Goal: Transaction & Acquisition: Purchase product/service

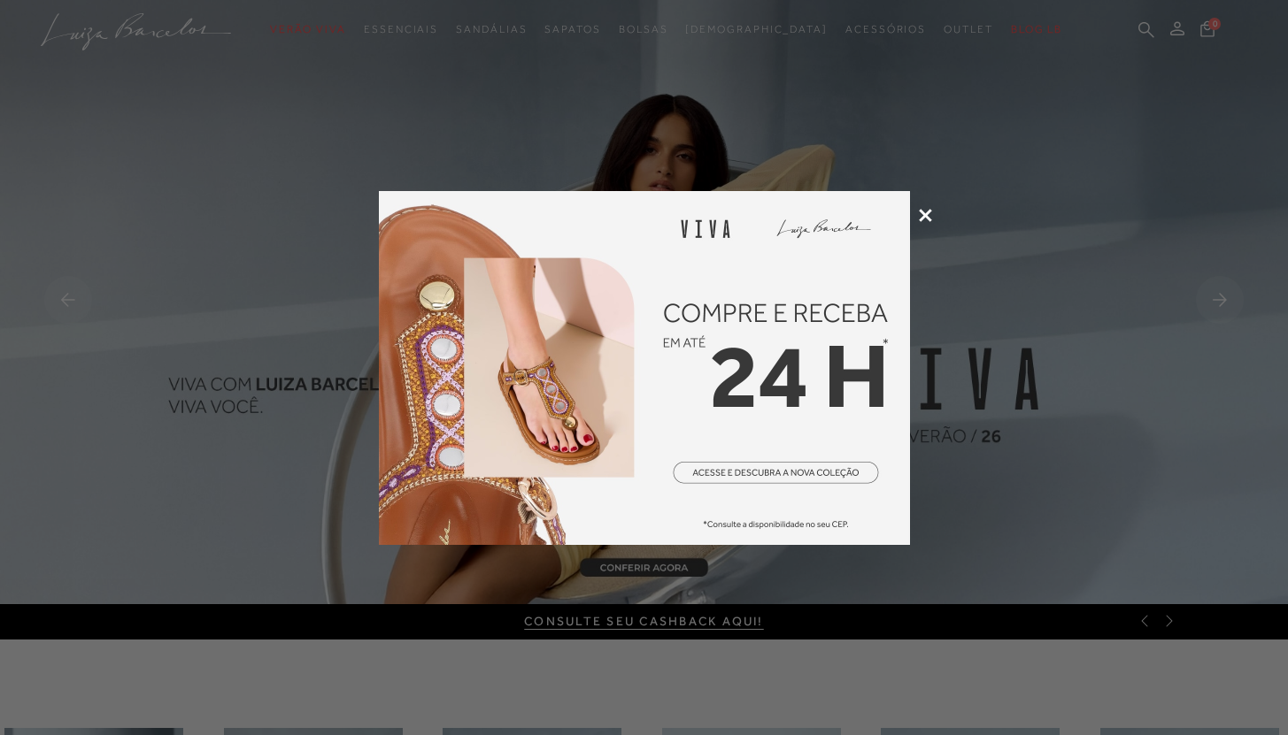
click at [921, 211] on icon at bounding box center [925, 215] width 13 height 13
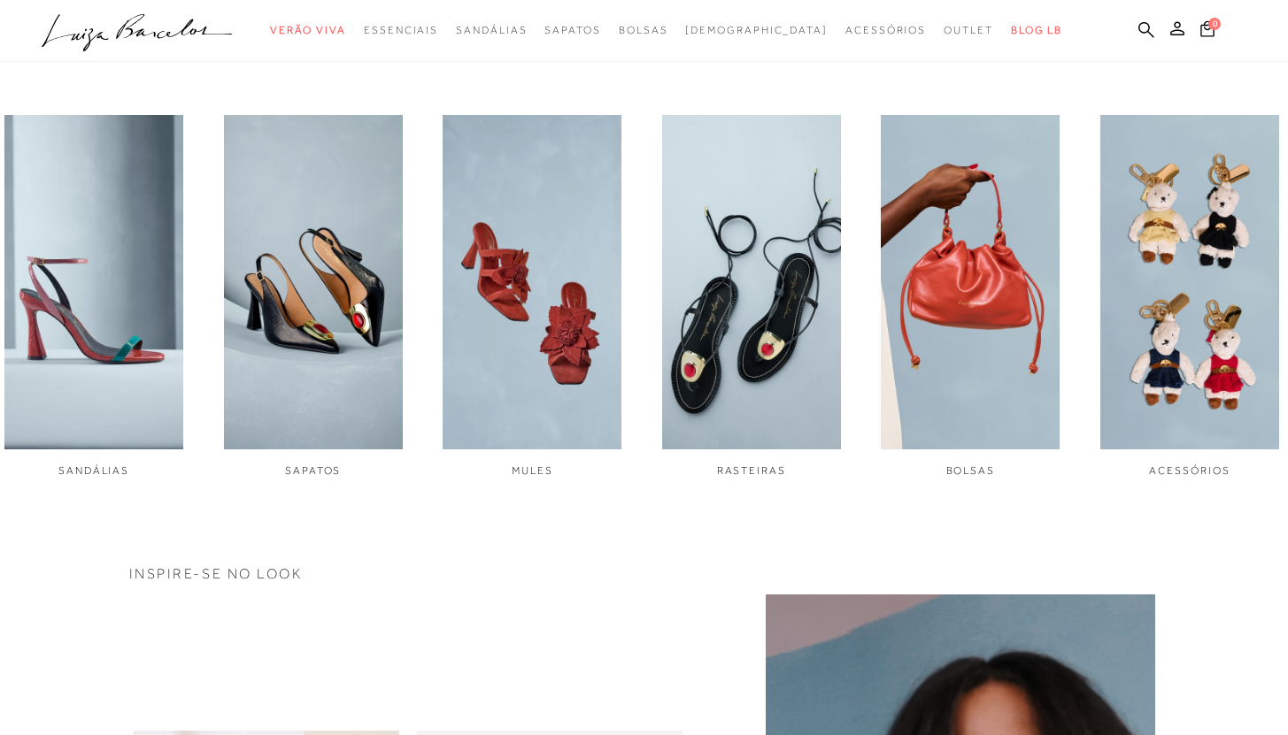
scroll to position [618, 0]
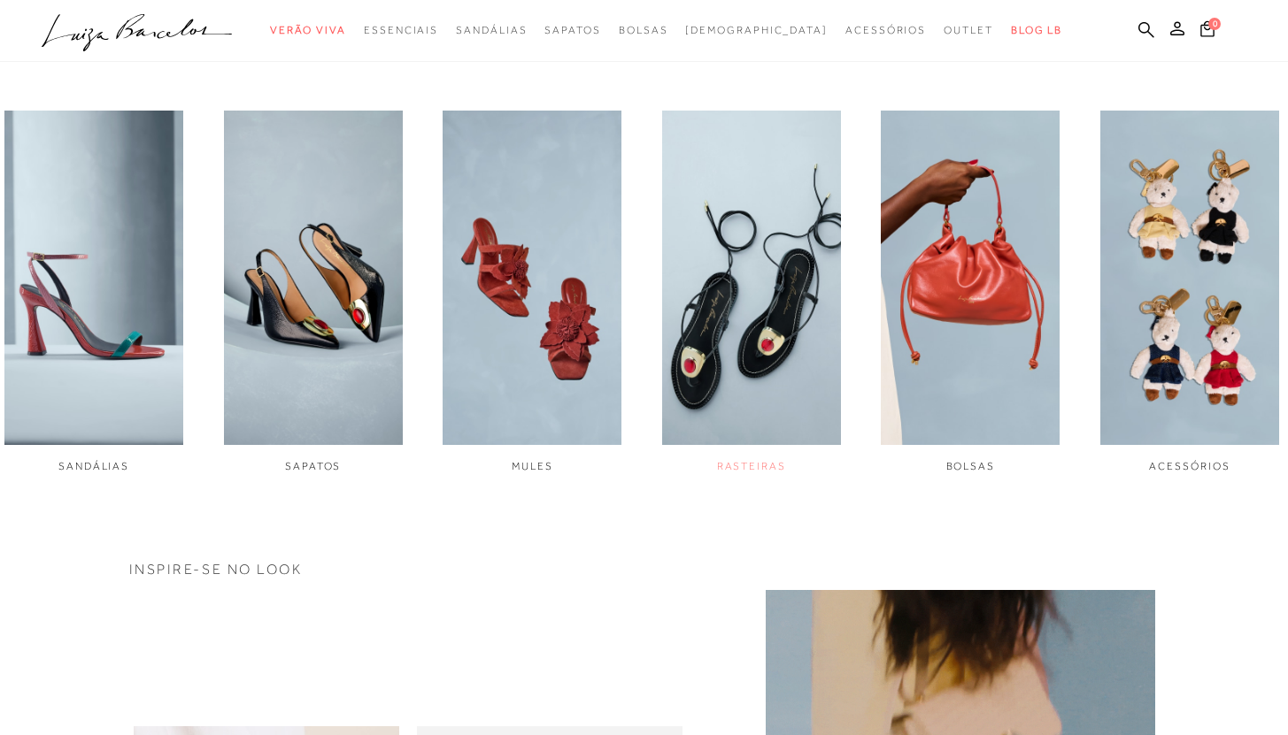
click at [733, 299] on img "4 / 6" at bounding box center [751, 278] width 179 height 335
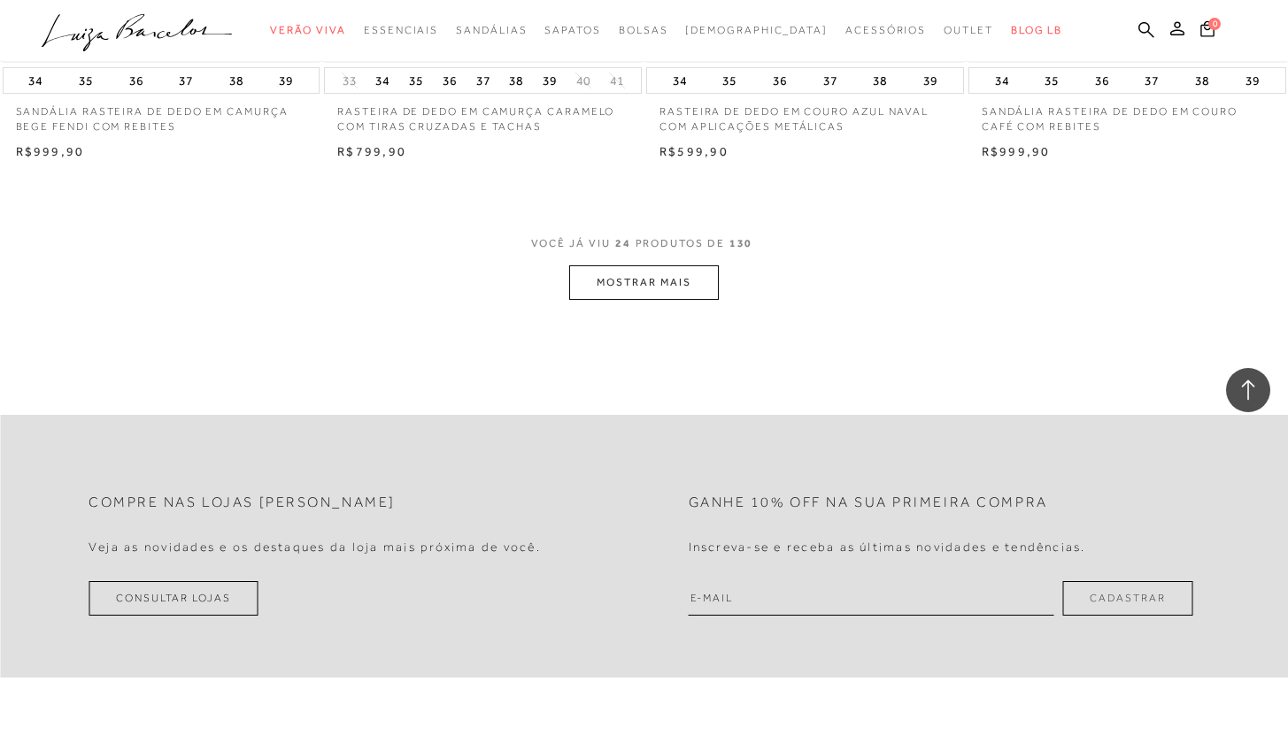
scroll to position [3543, 0]
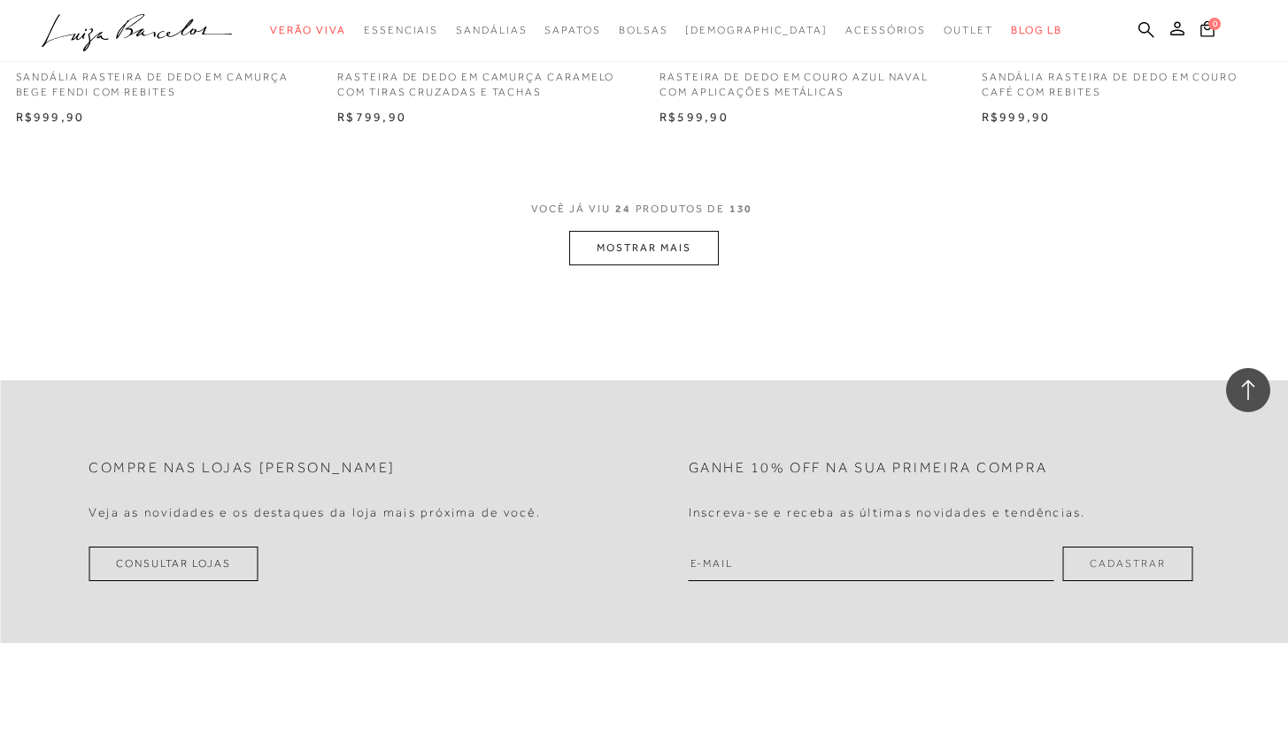
click at [657, 256] on button "MOSTRAR MAIS" at bounding box center [643, 248] width 149 height 35
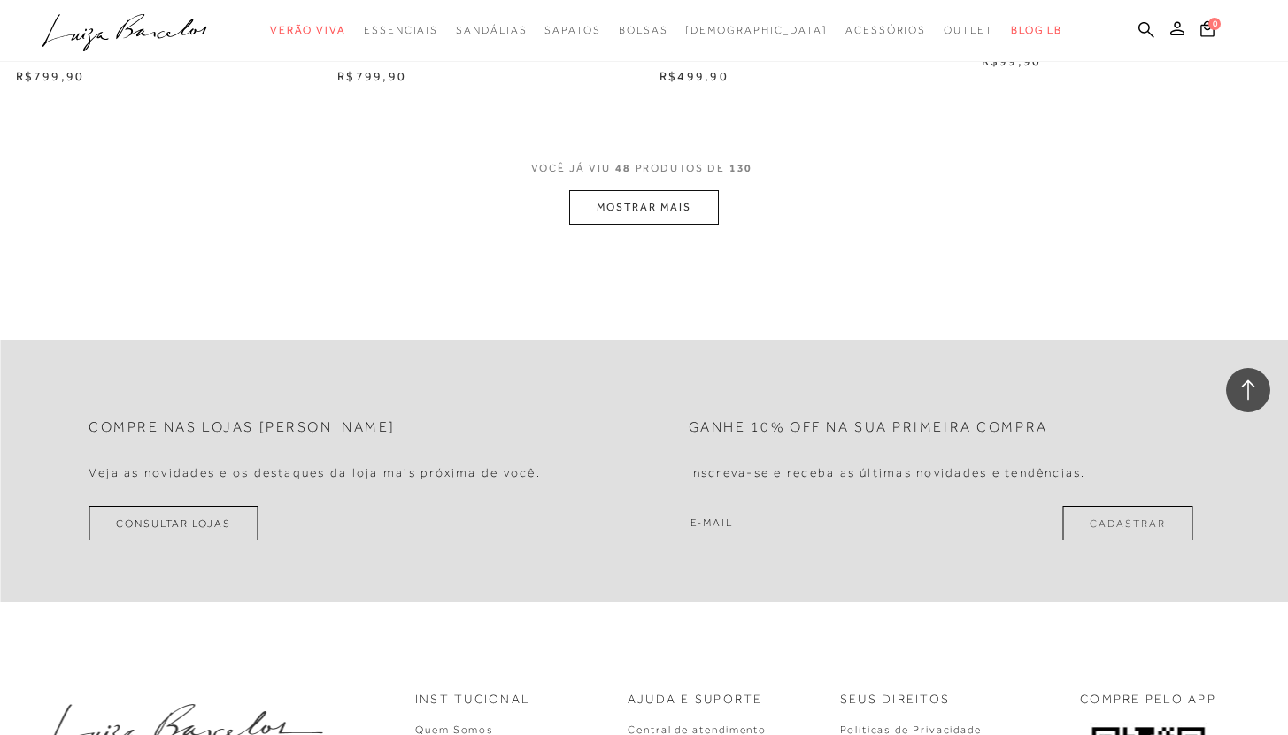
scroll to position [7055, 0]
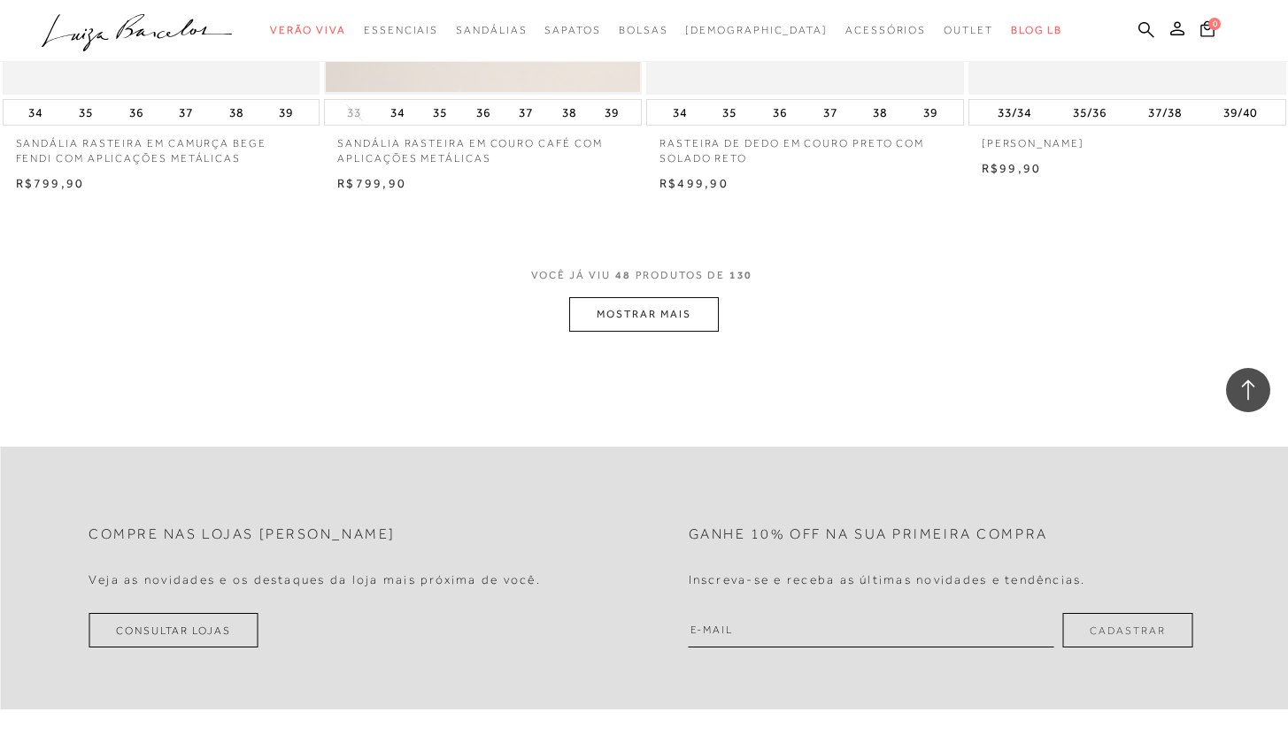
click at [647, 304] on button "MOSTRAR MAIS" at bounding box center [643, 314] width 149 height 35
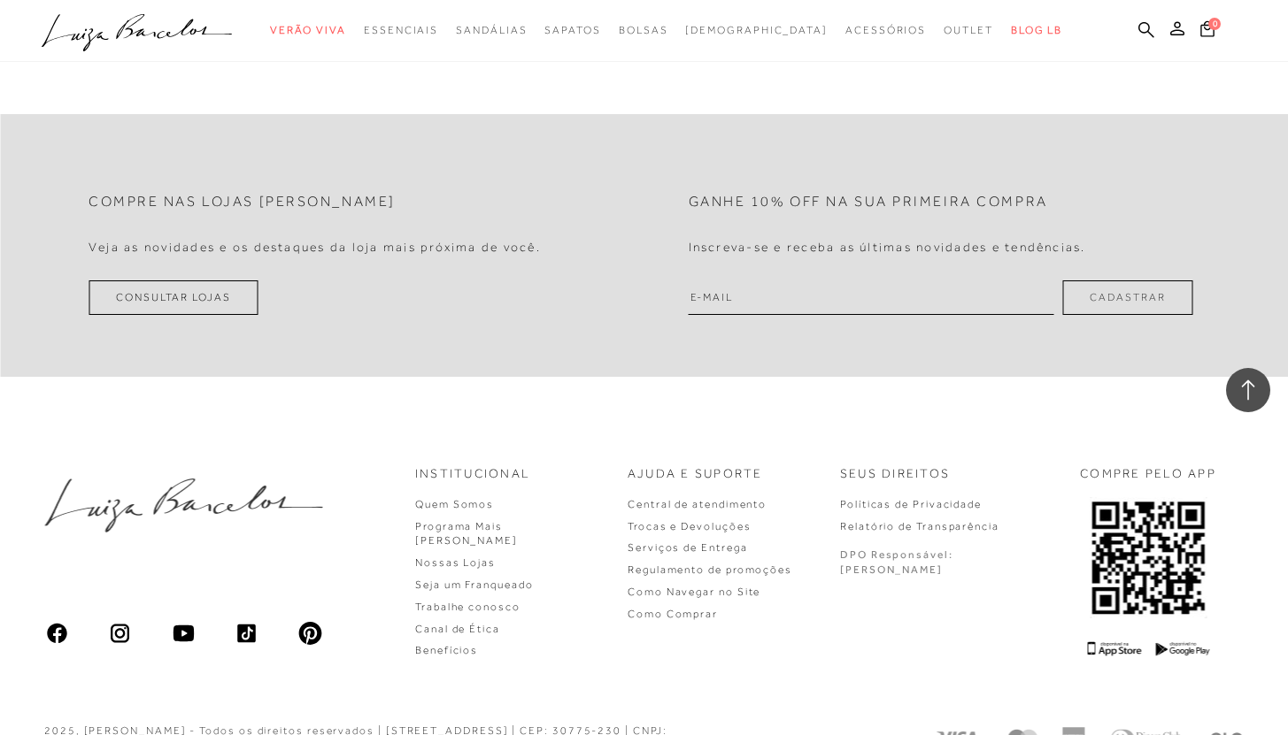
scroll to position [10960, 0]
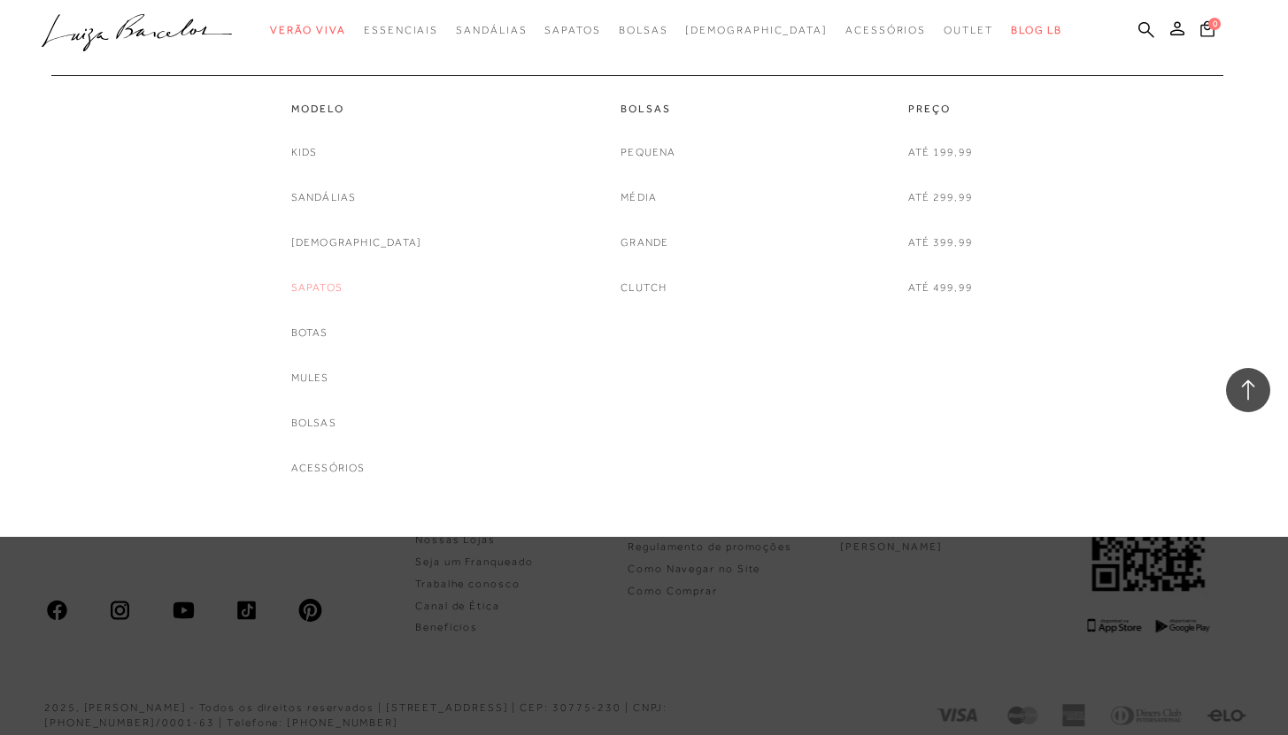
click at [342, 286] on link "Sapatos" at bounding box center [316, 288] width 51 height 19
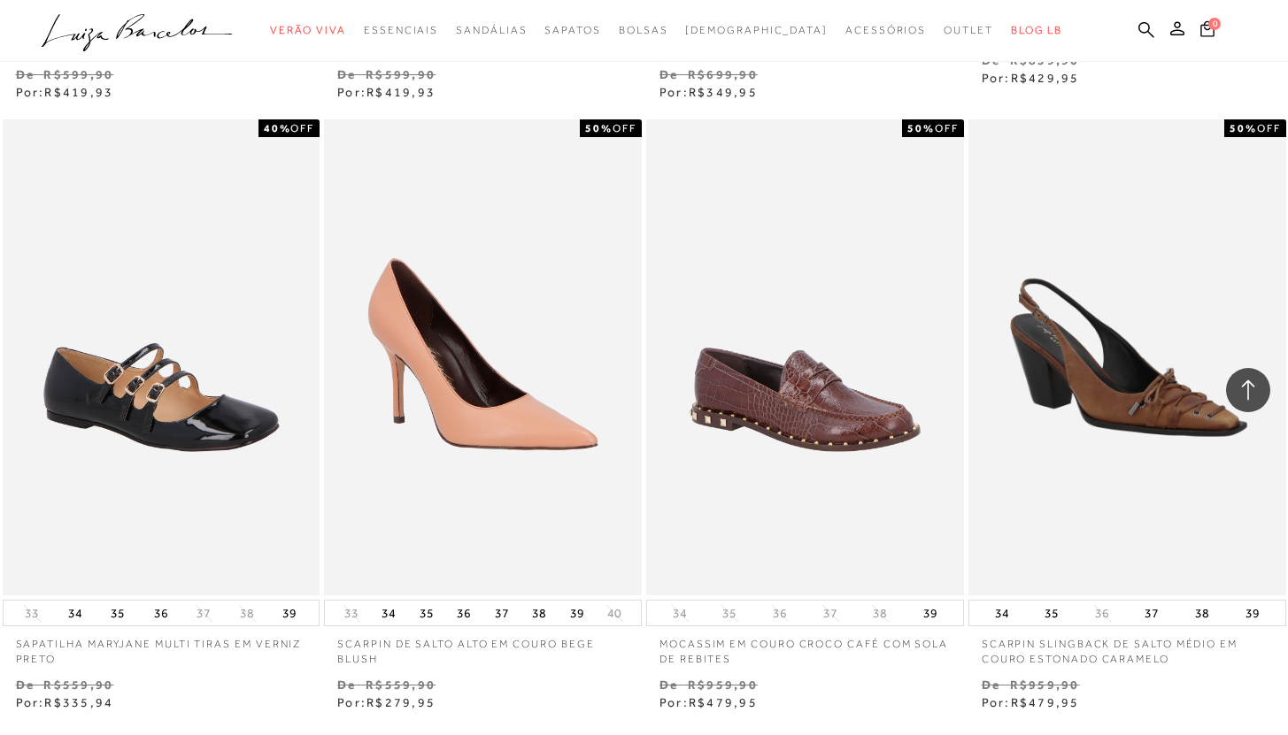
scroll to position [3288, 0]
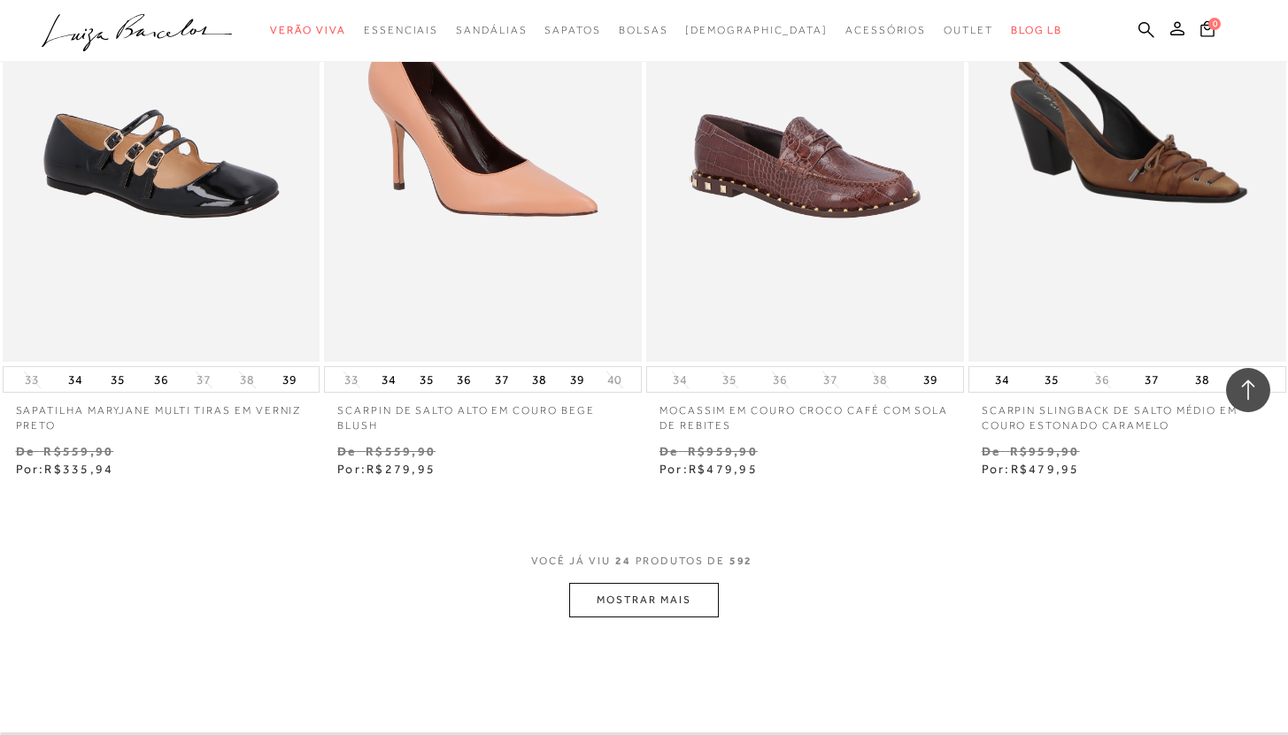
click at [650, 592] on button "MOSTRAR MAIS" at bounding box center [643, 600] width 149 height 35
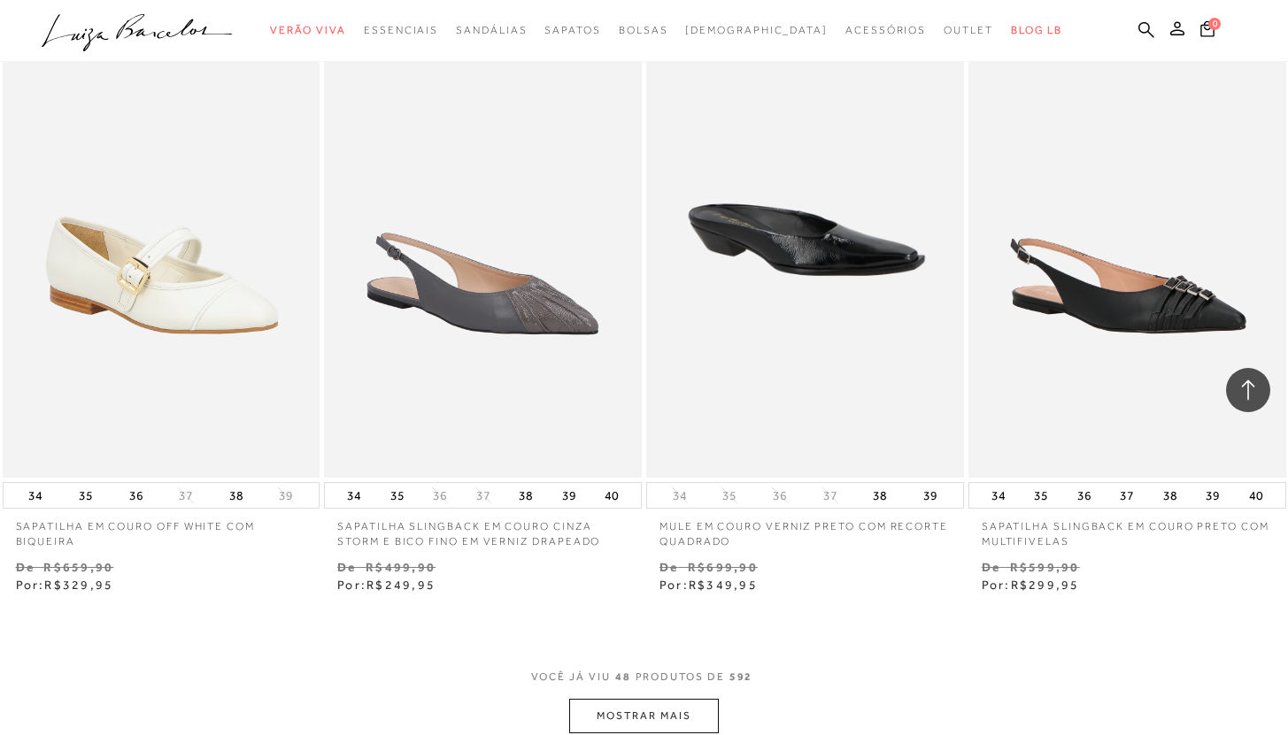
scroll to position [7102, 0]
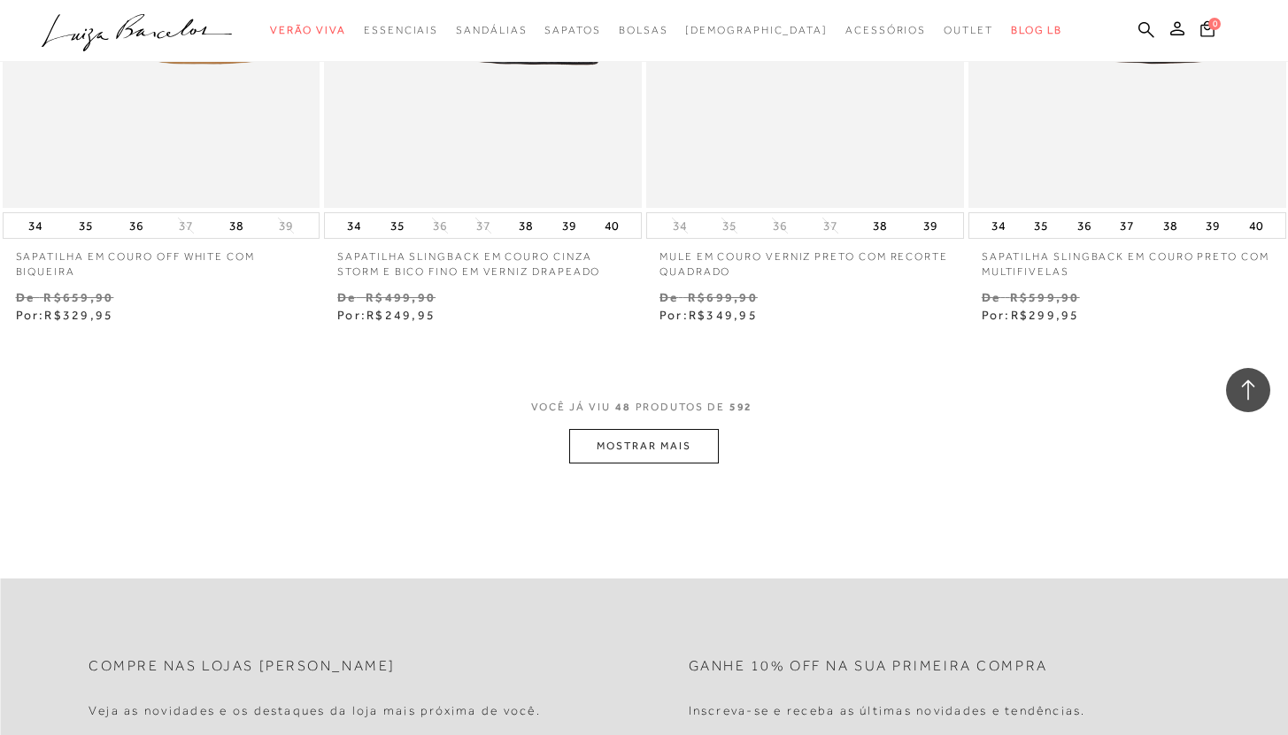
click at [656, 447] on button "MOSTRAR MAIS" at bounding box center [643, 446] width 149 height 35
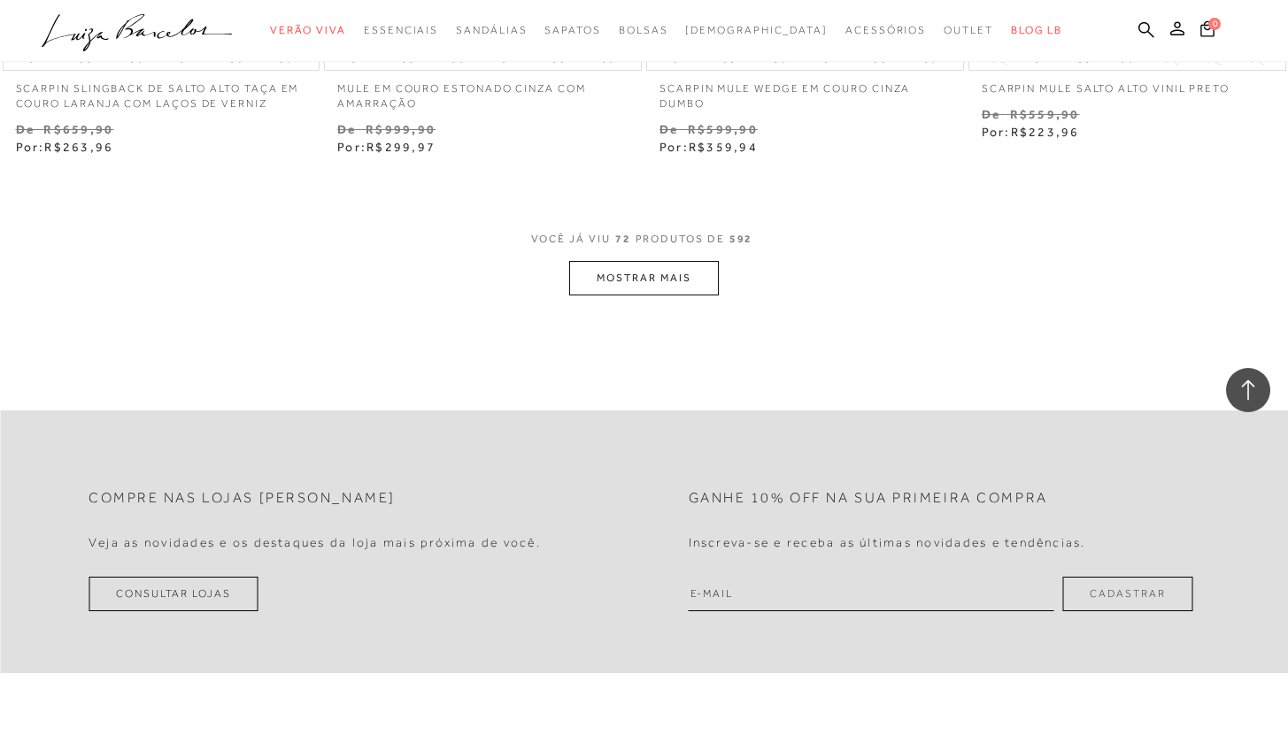
scroll to position [10894, 0]
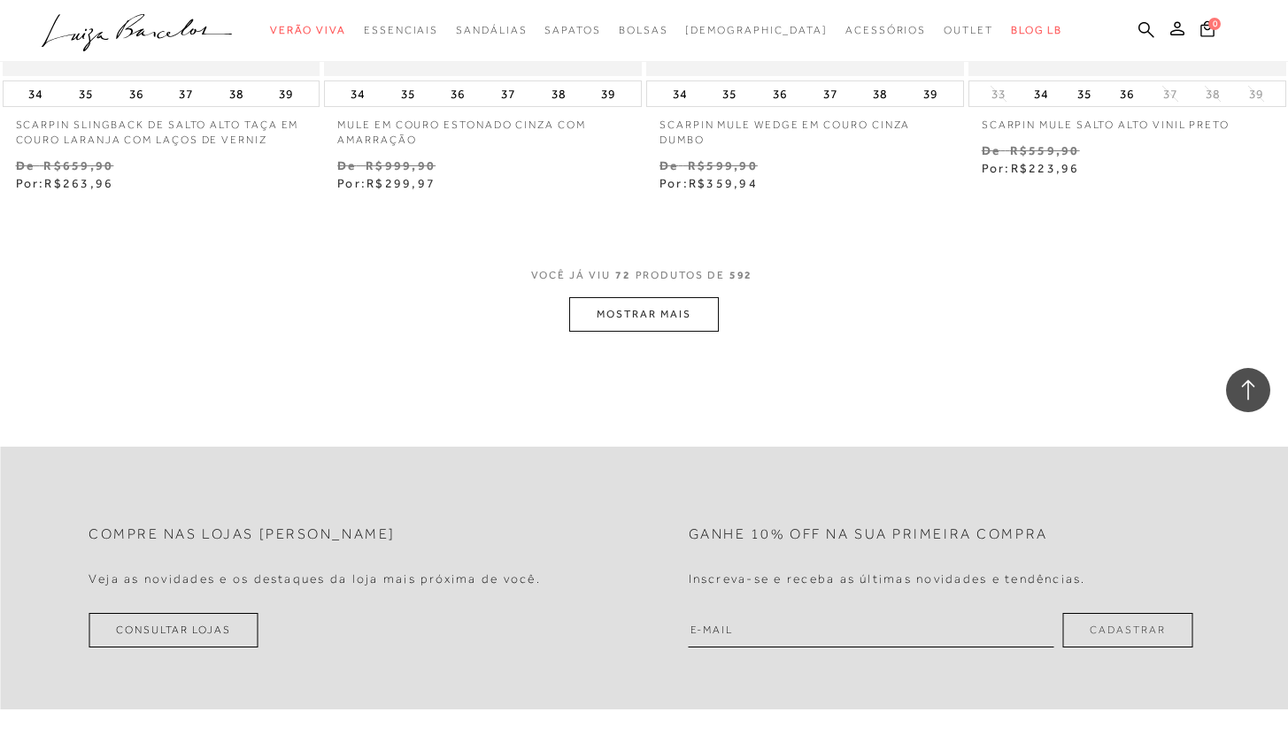
click at [641, 316] on button "MOSTRAR MAIS" at bounding box center [643, 314] width 149 height 35
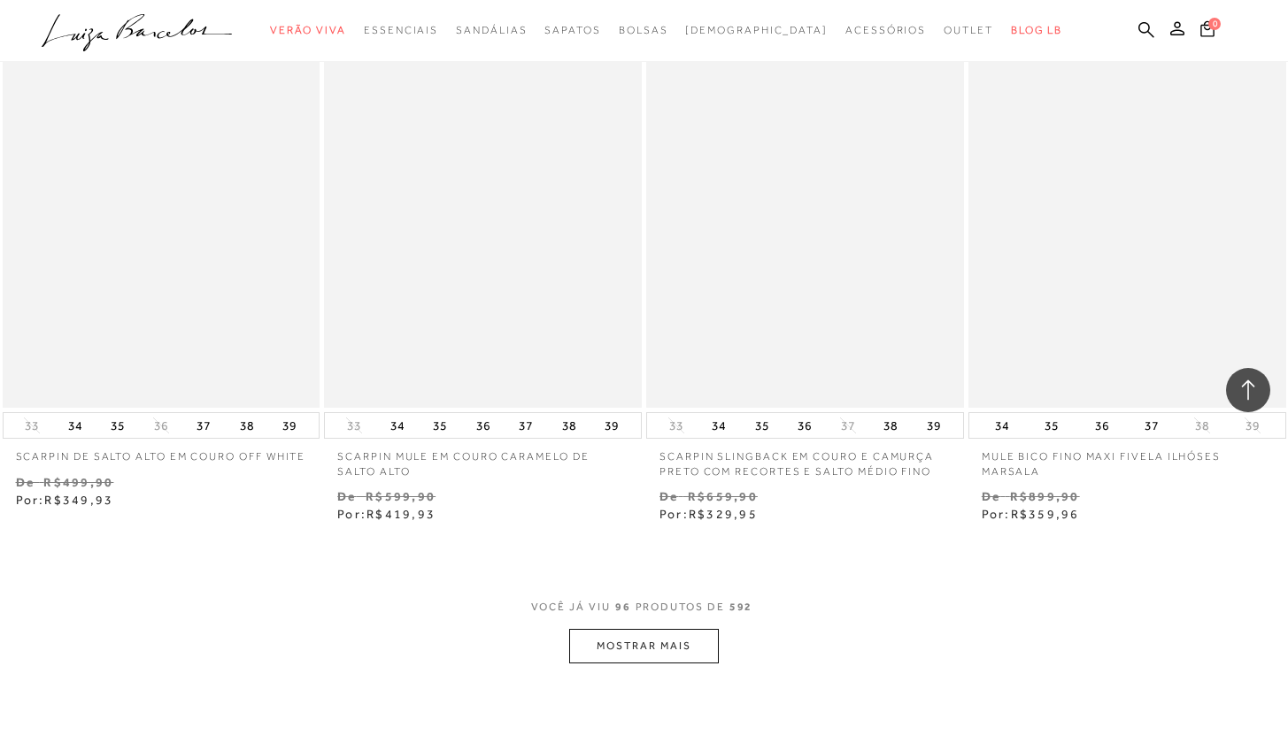
scroll to position [14269, 0]
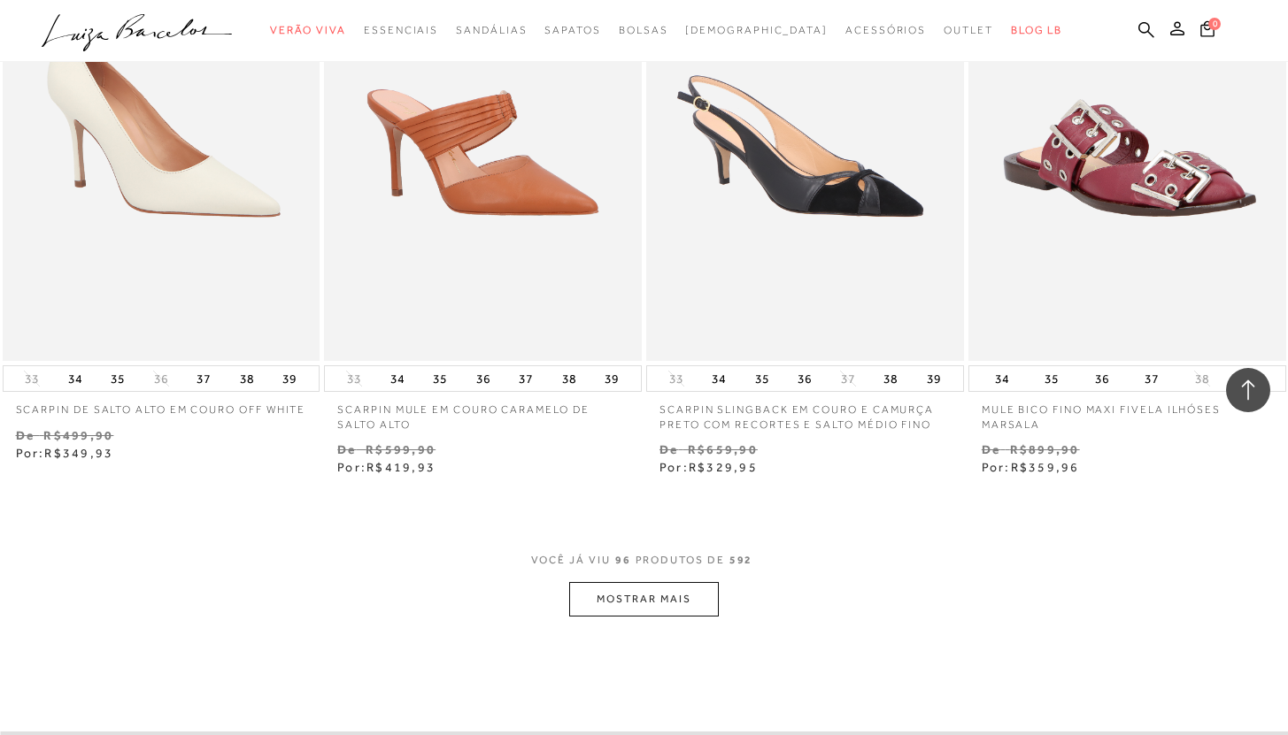
click at [676, 589] on button "MOSTRAR MAIS" at bounding box center [643, 599] width 149 height 35
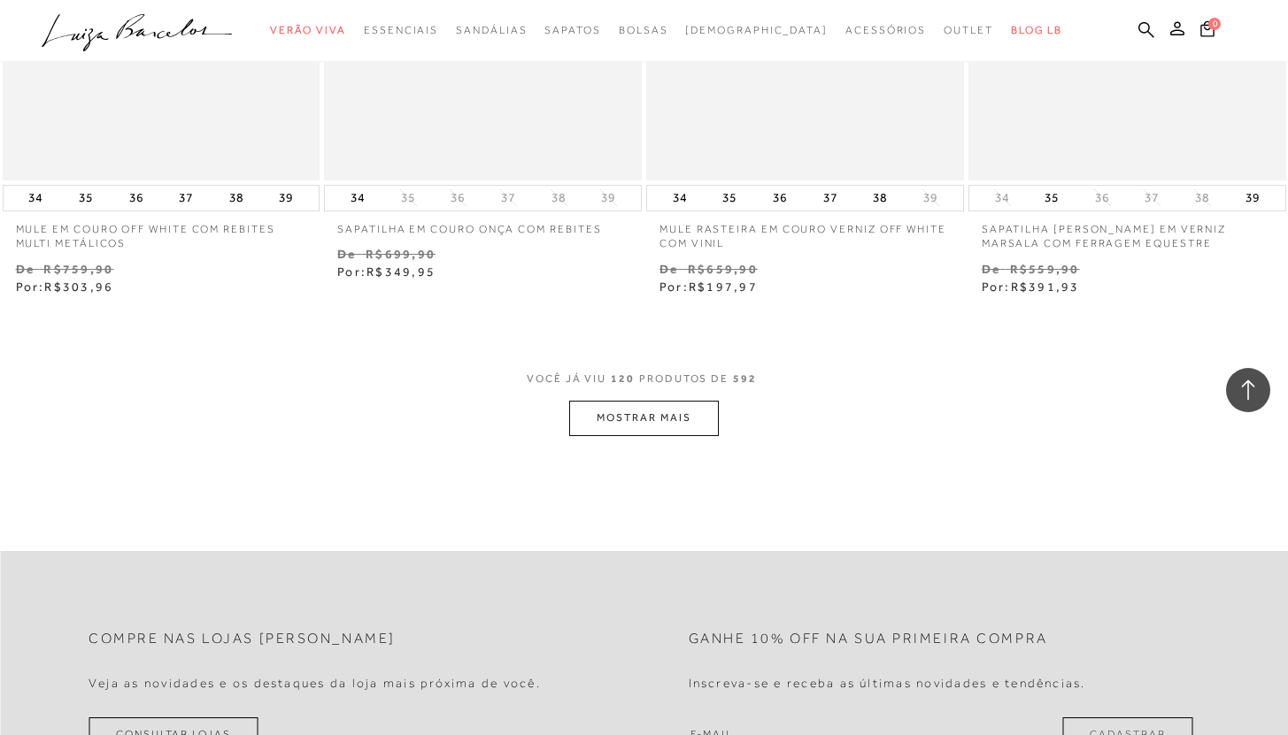
scroll to position [18128, 0]
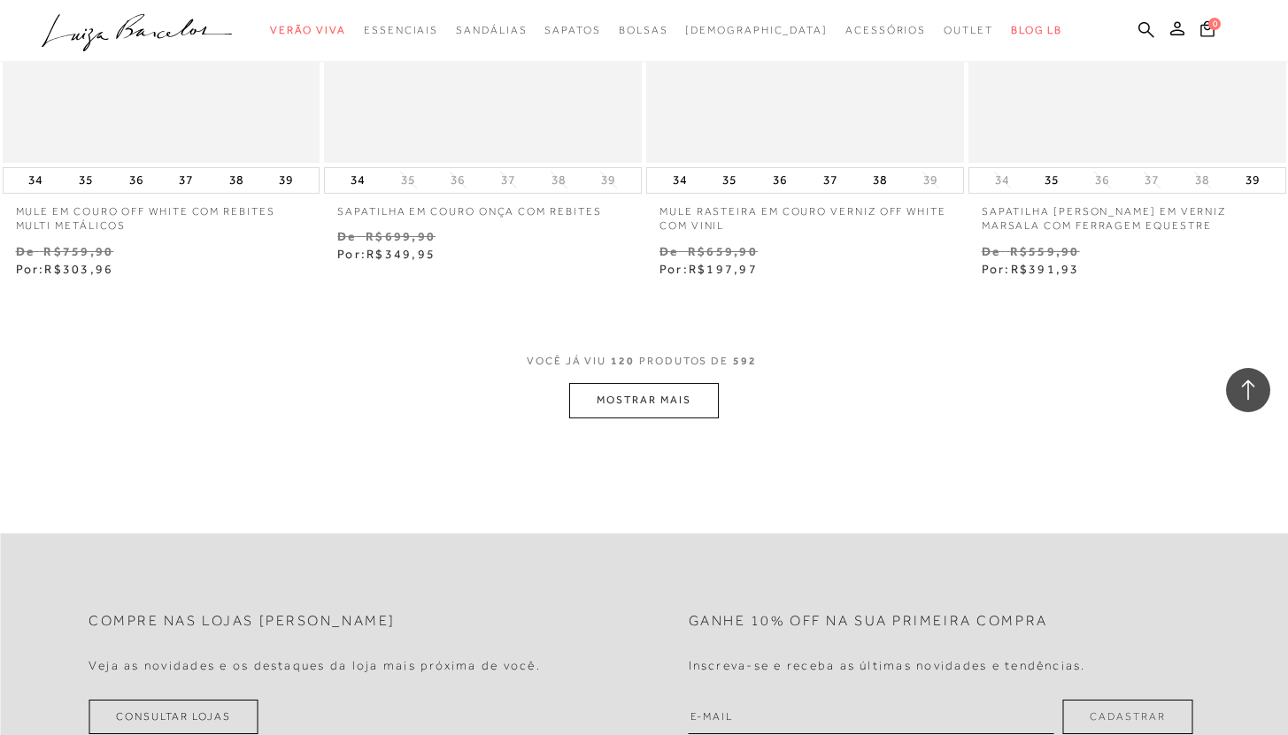
click at [638, 408] on button "MOSTRAR MAIS" at bounding box center [643, 400] width 149 height 35
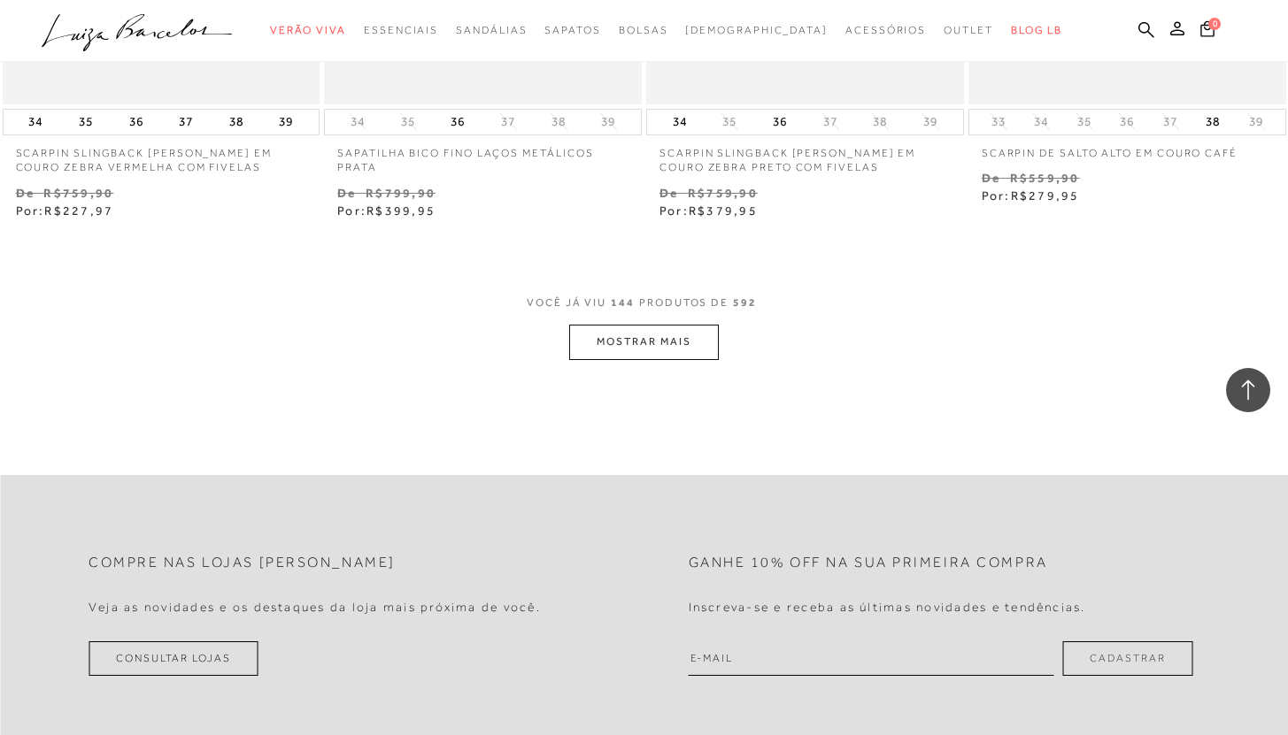
scroll to position [21849, 0]
click at [664, 336] on button "MOSTRAR MAIS" at bounding box center [643, 339] width 149 height 35
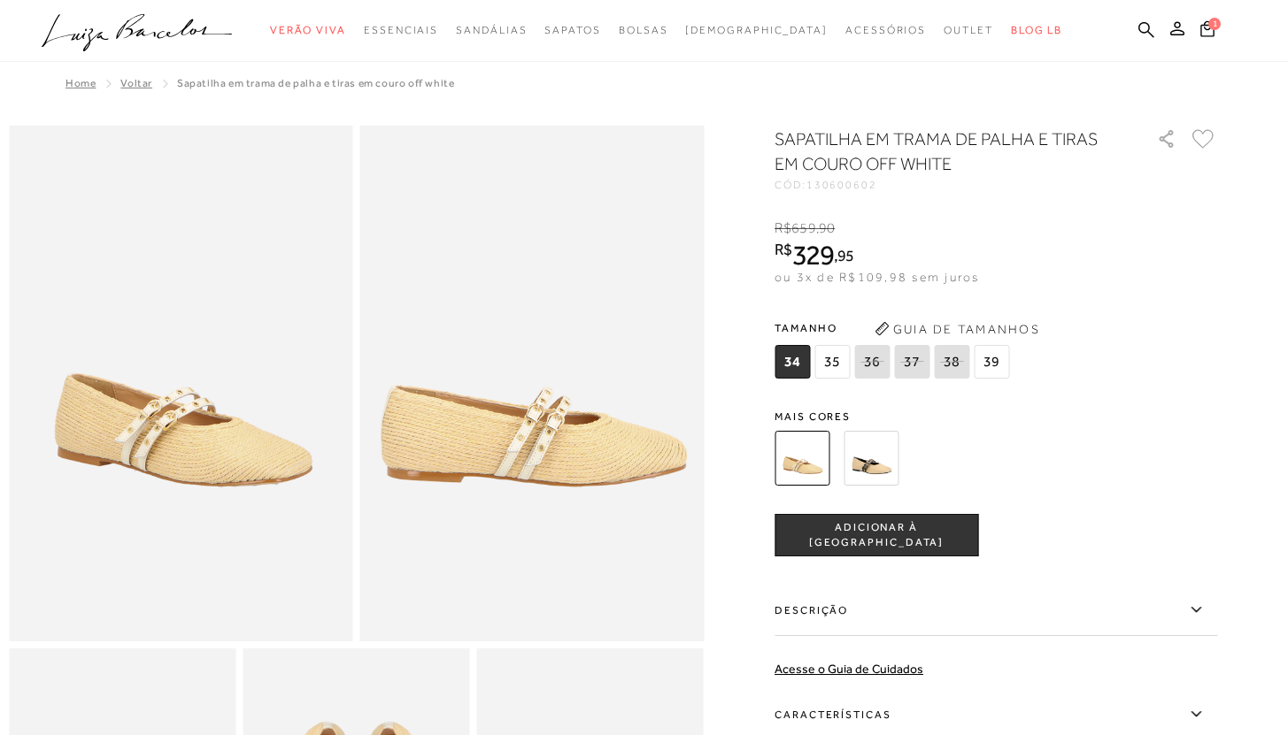
click at [1012, 365] on div "34 35 36 37" at bounding box center [893, 364] width 239 height 38
click at [985, 363] on span "39" at bounding box center [990, 362] width 35 height 34
click at [864, 530] on span "ADICIONAR À [GEOGRAPHIC_DATA]" at bounding box center [876, 535] width 202 height 31
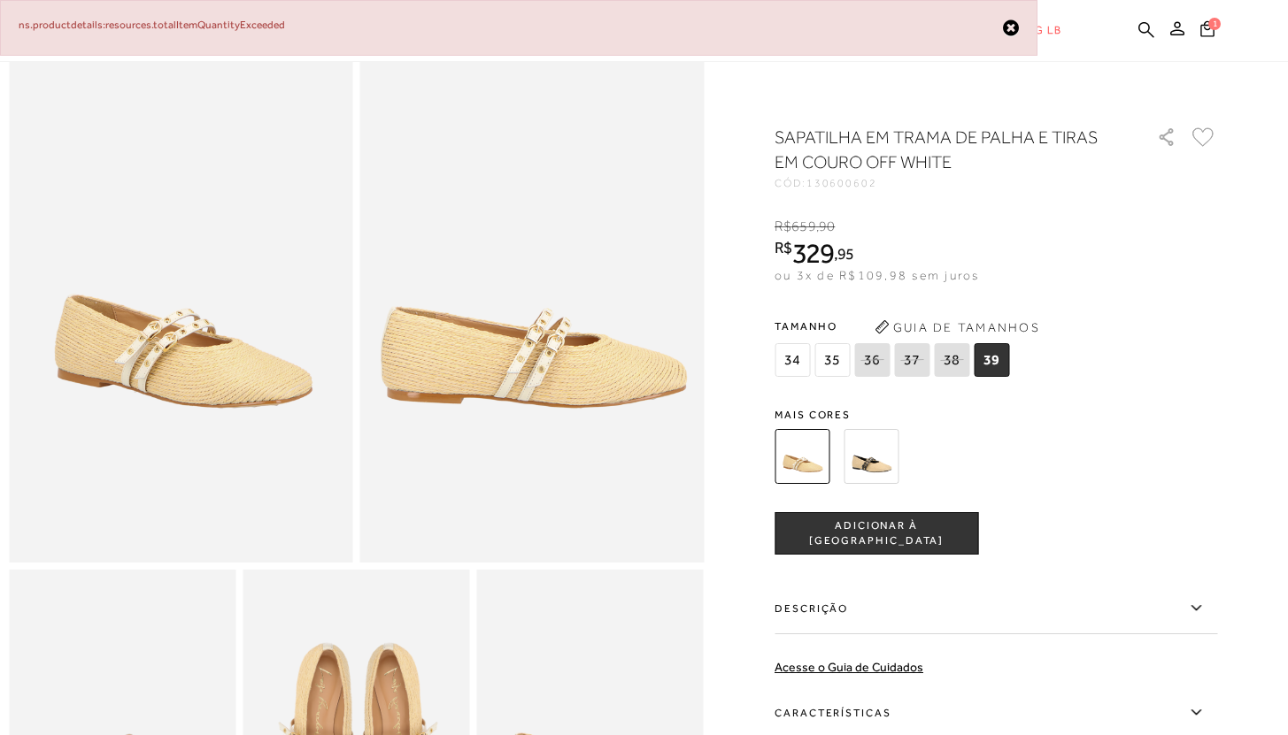
click at [1012, 27] on icon at bounding box center [1011, 28] width 16 height 19
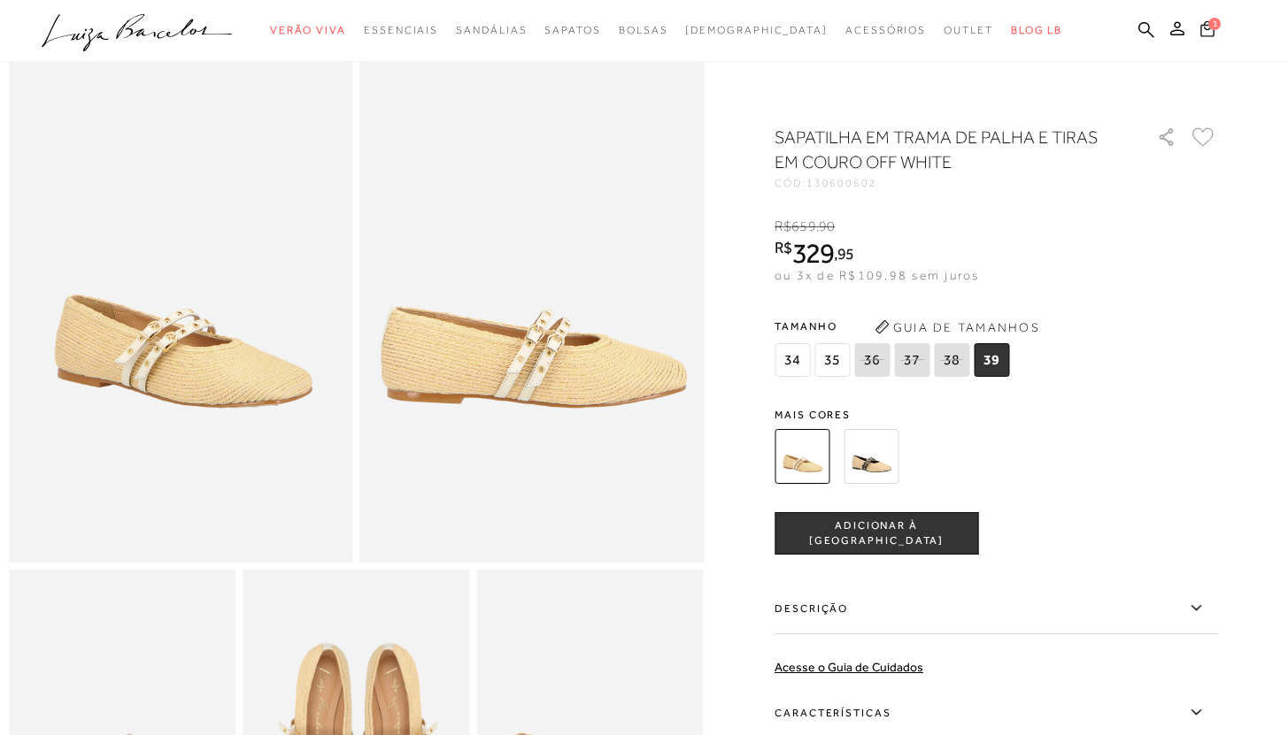
click at [1198, 24] on button "1" at bounding box center [1207, 31] width 25 height 24
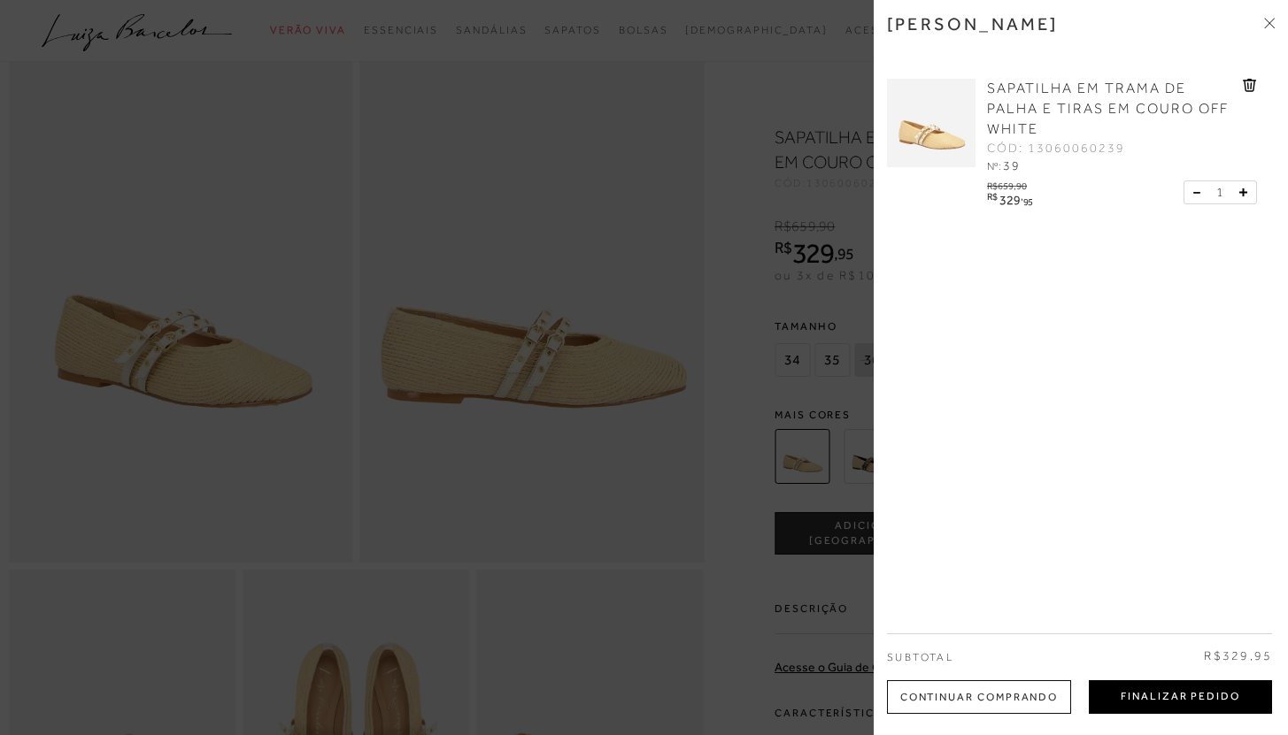
click at [1182, 699] on button "Finalizar Pedido" at bounding box center [1180, 698] width 183 height 34
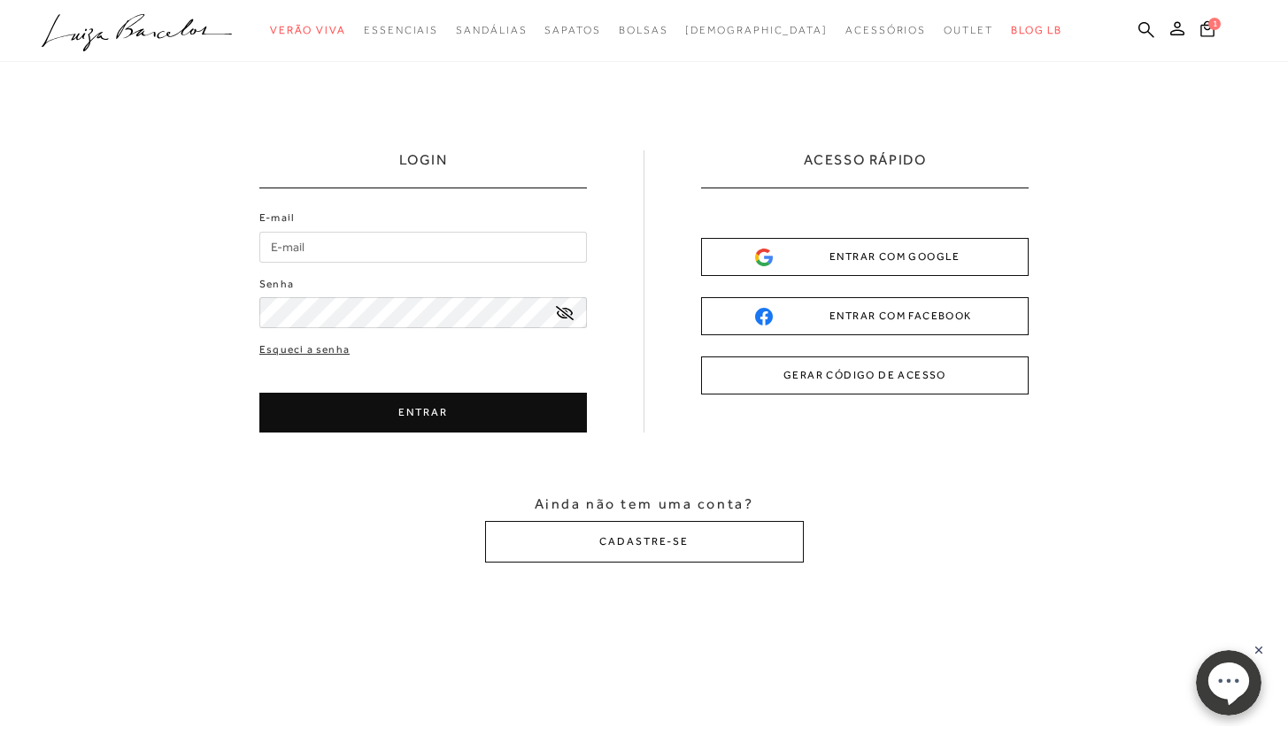
click at [390, 206] on div "LOGIN E-mail Senha" at bounding box center [422, 291] width 327 height 282
click at [390, 250] on input "E-mail" at bounding box center [422, 247] width 327 height 31
click at [910, 253] on div "ENTRAR COM GOOGLE" at bounding box center [864, 257] width 219 height 19
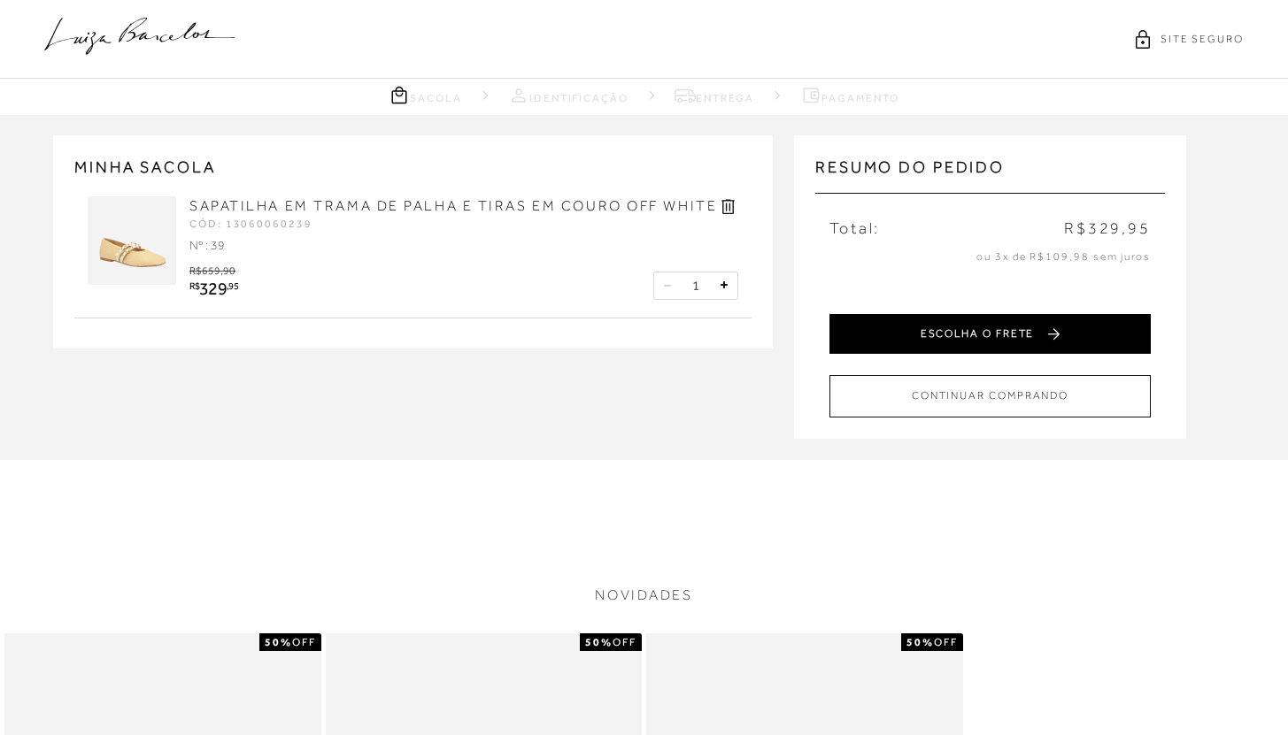
click at [989, 335] on button "ESCOLHA O FRETE" at bounding box center [989, 334] width 321 height 40
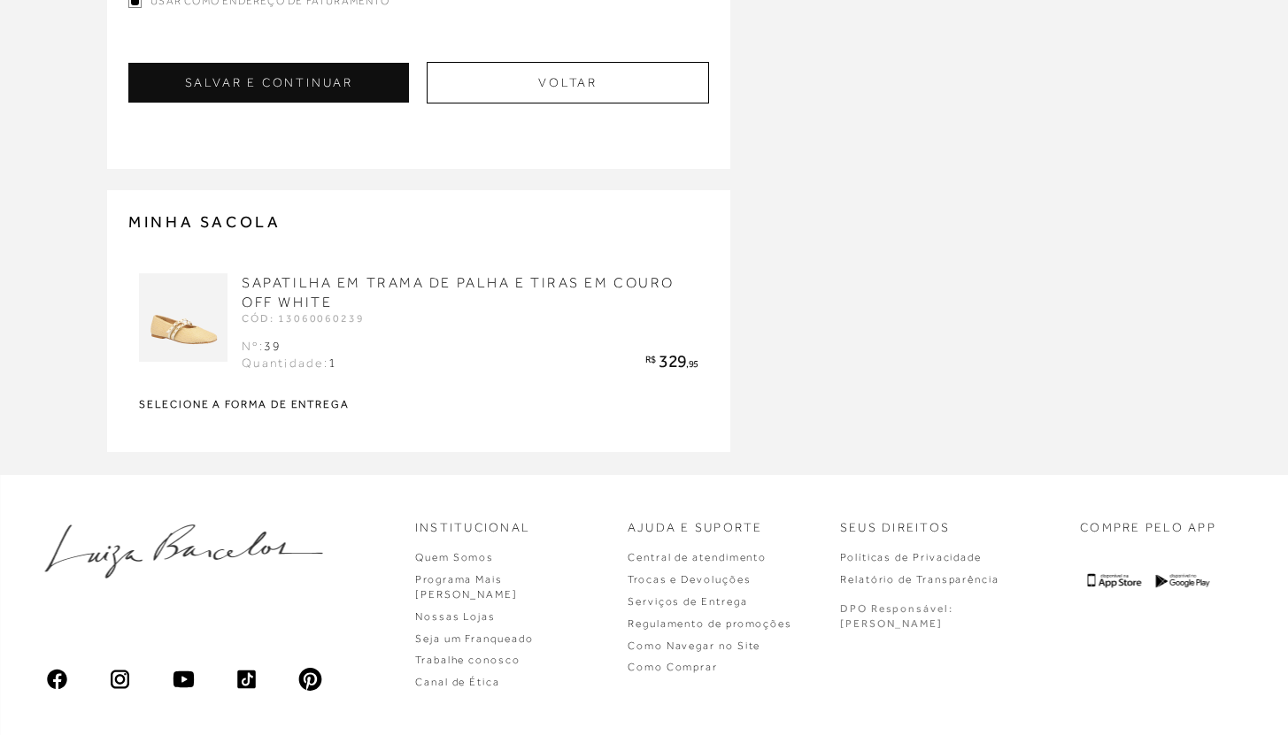
scroll to position [558, 0]
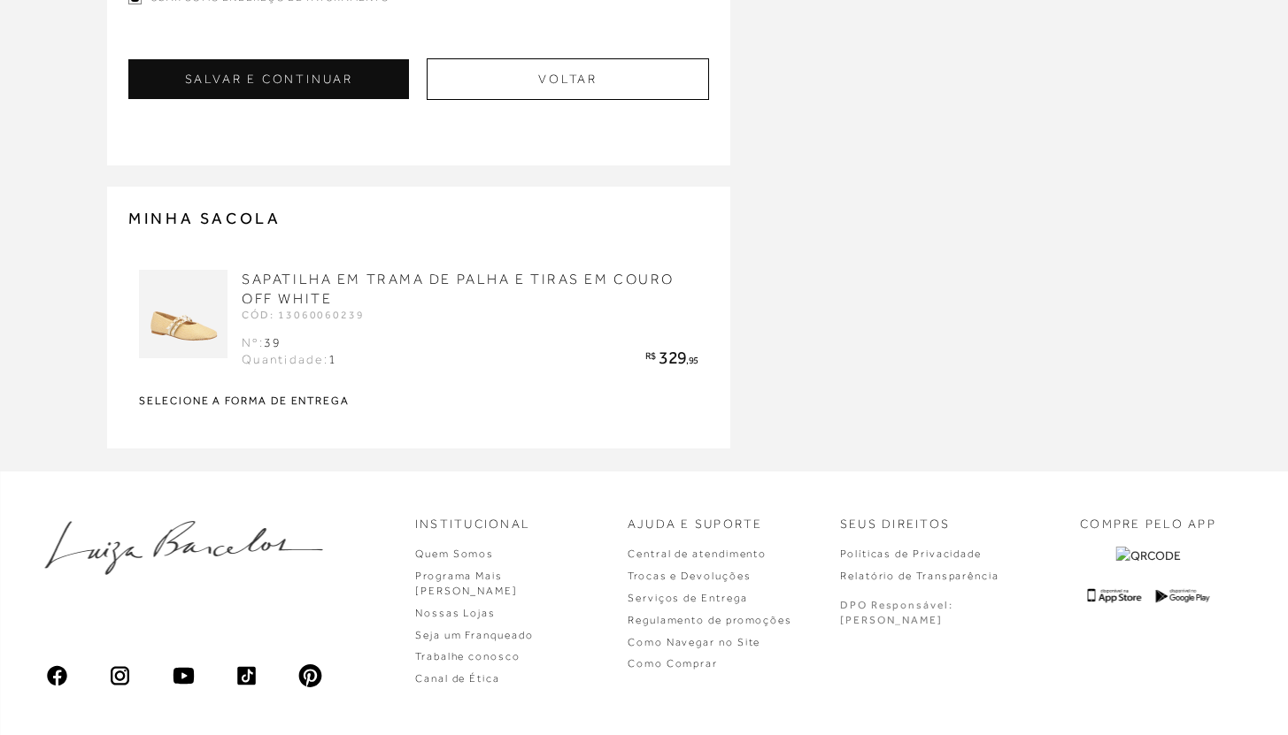
click at [312, 388] on div "SAPATILHA EM TRAMA DE PALHA E TIRAS EM COURO OFF WHITE CÓD: 13060060239 Nº: 39 …" at bounding box center [418, 341] width 559 height 143
click at [299, 401] on strong "Selecione a forma de entrega" at bounding box center [418, 401] width 559 height 11
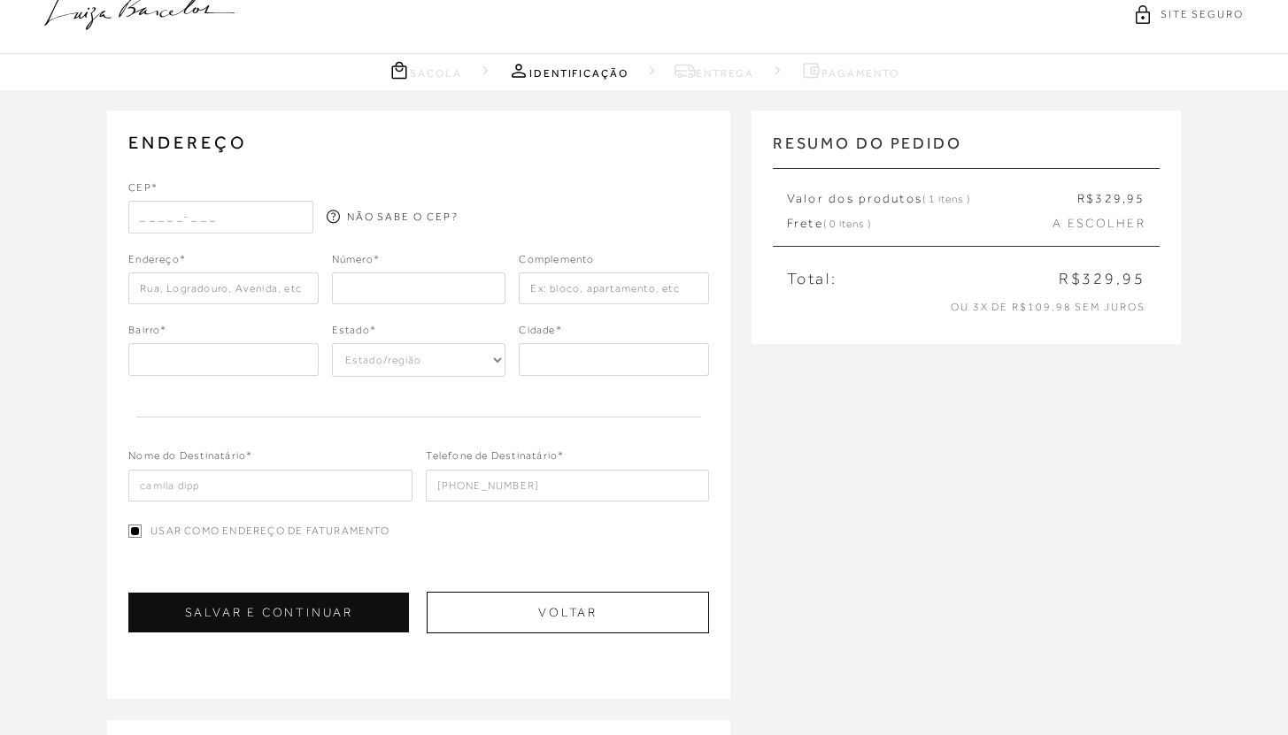
scroll to position [0, 0]
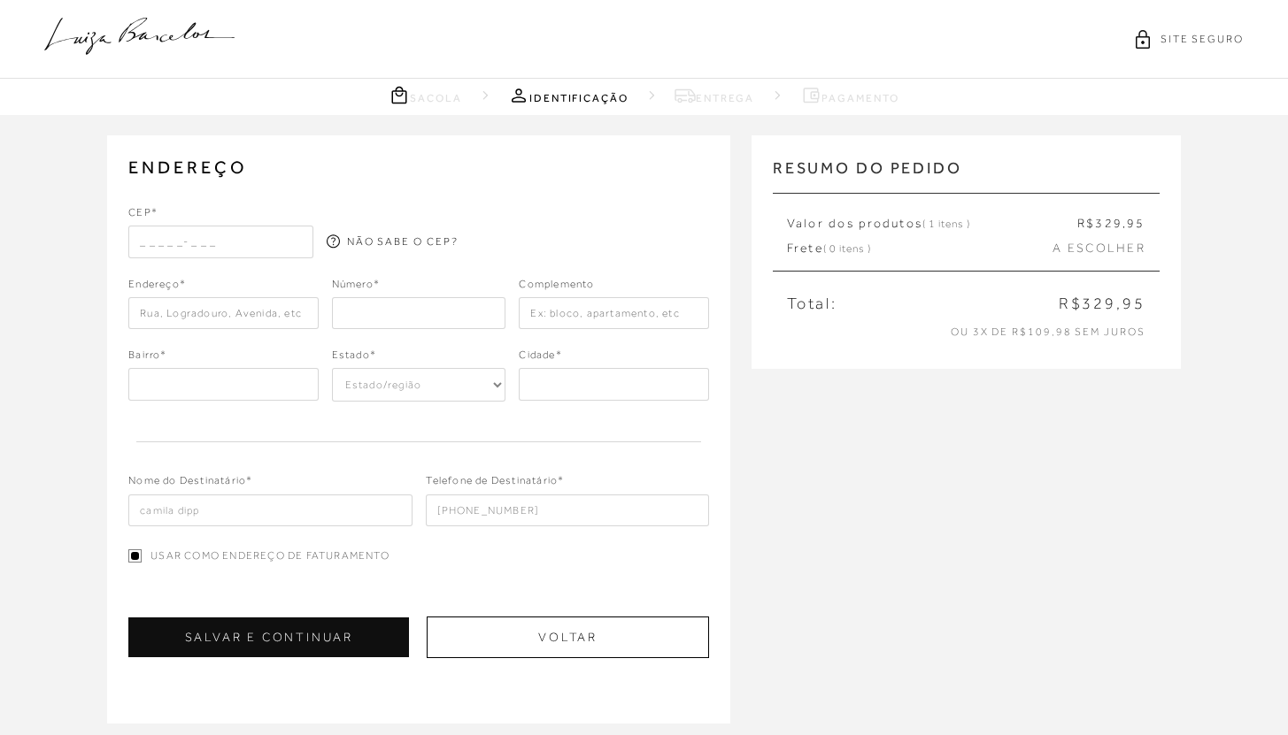
click at [188, 246] on input "text" at bounding box center [220, 242] width 185 height 32
type input "04006-001"
type input "Rua Doutor Tomás Carvalhal"
type input "Paraíso"
select select "SP"
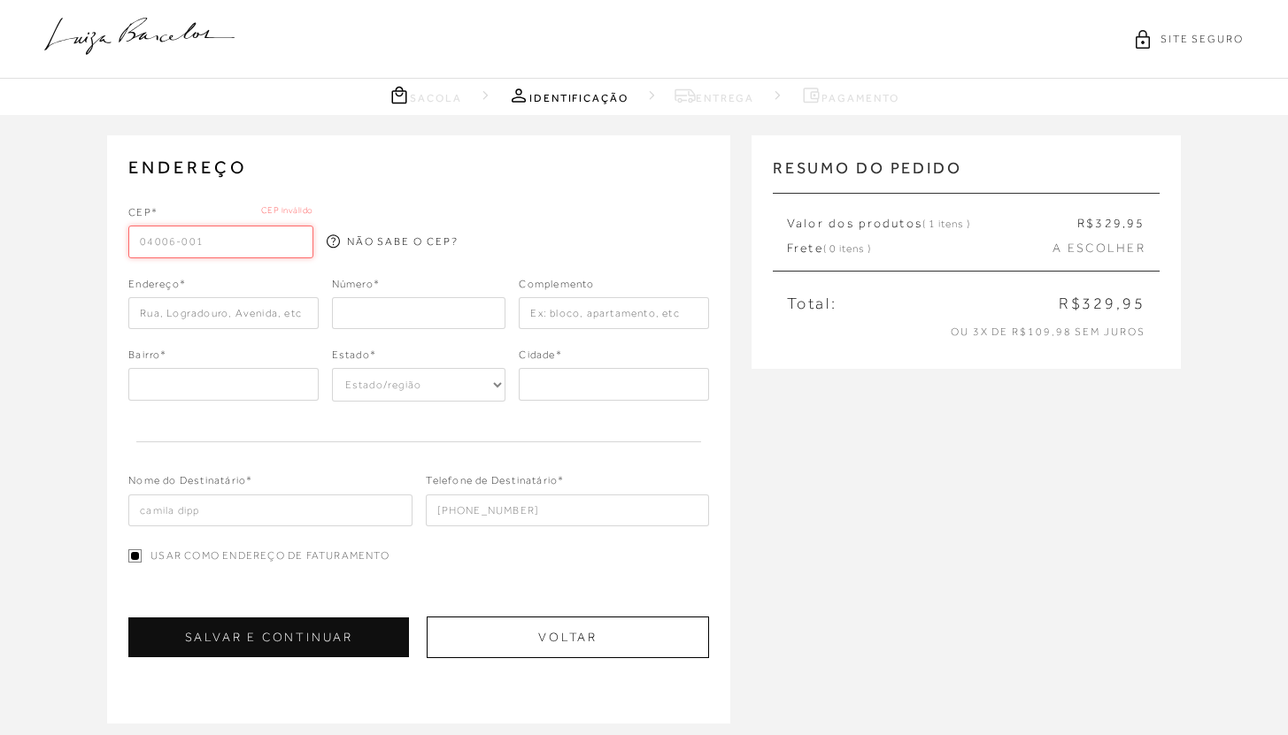
type input "[GEOGRAPHIC_DATA]"
type input "04006-001"
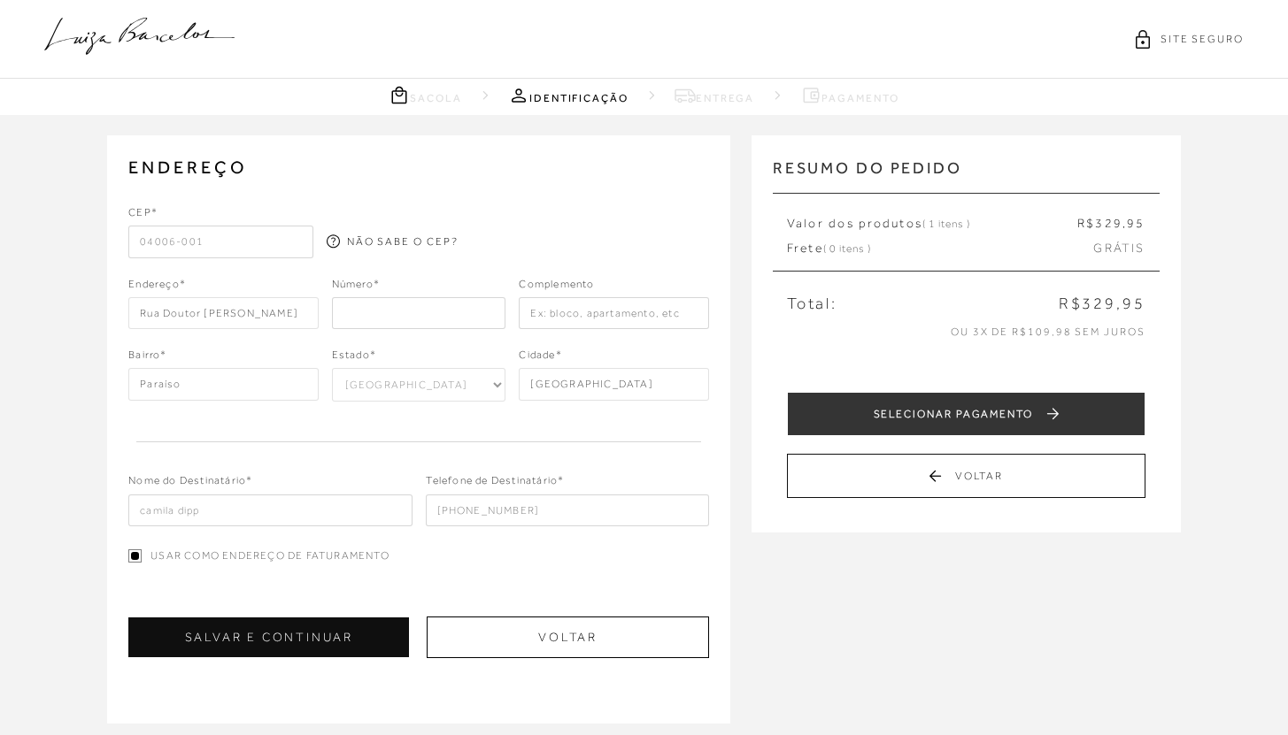
click at [402, 321] on input "number" at bounding box center [419, 313] width 174 height 32
type input "555"
click at [573, 310] on input "text" at bounding box center [613, 313] width 189 height 32
type input "111"
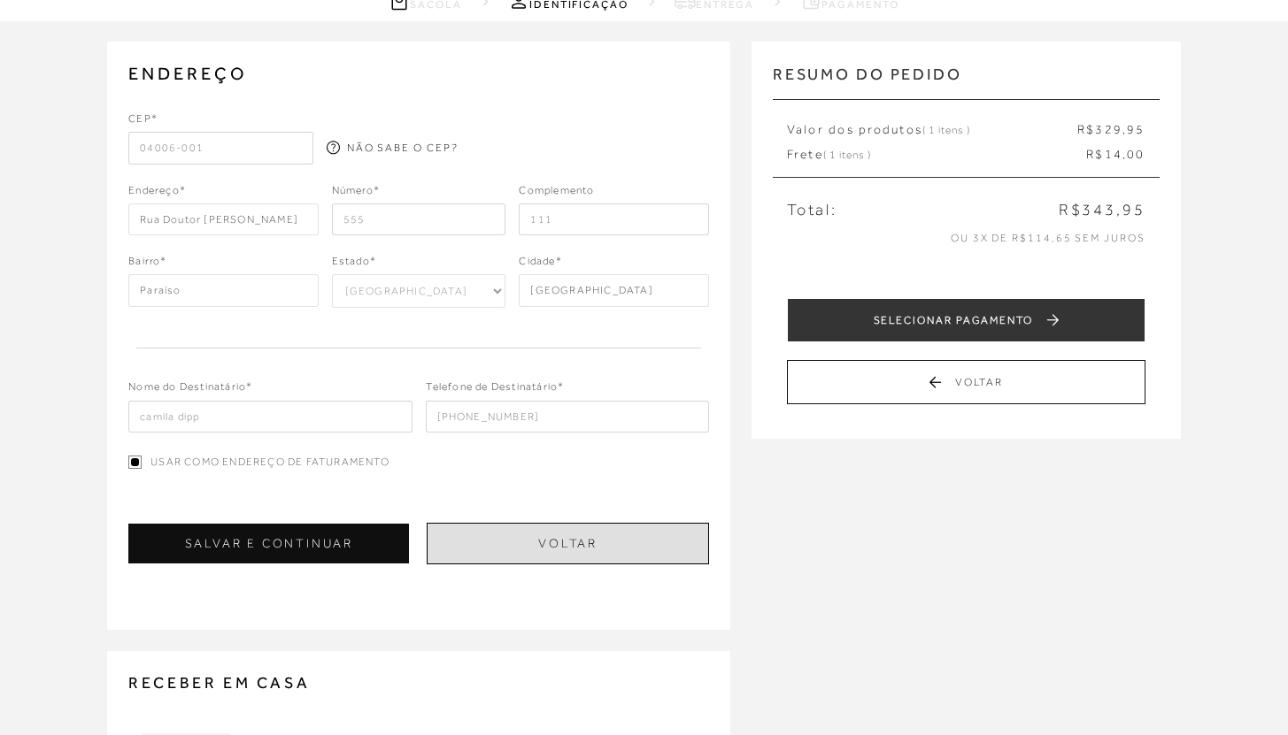
scroll to position [116, 0]
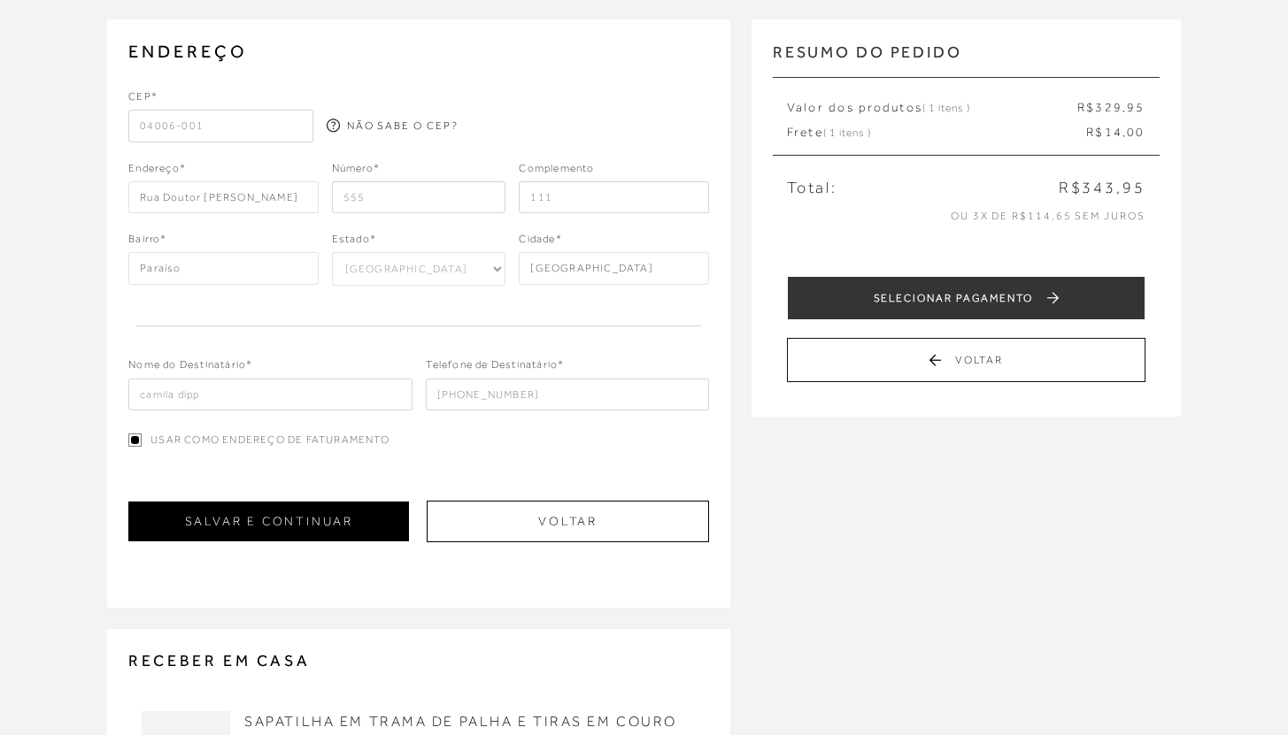
click at [350, 509] on button "SALVAR E CONTINUAR" at bounding box center [268, 522] width 281 height 40
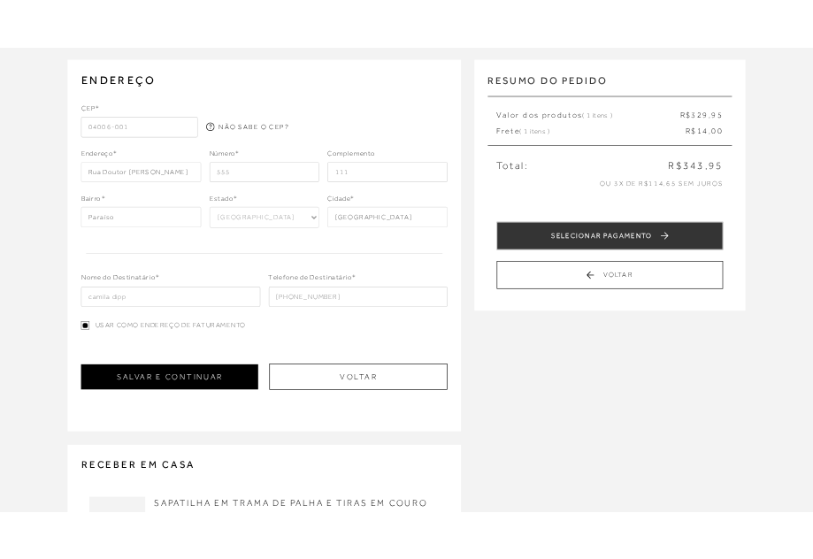
scroll to position [0, 0]
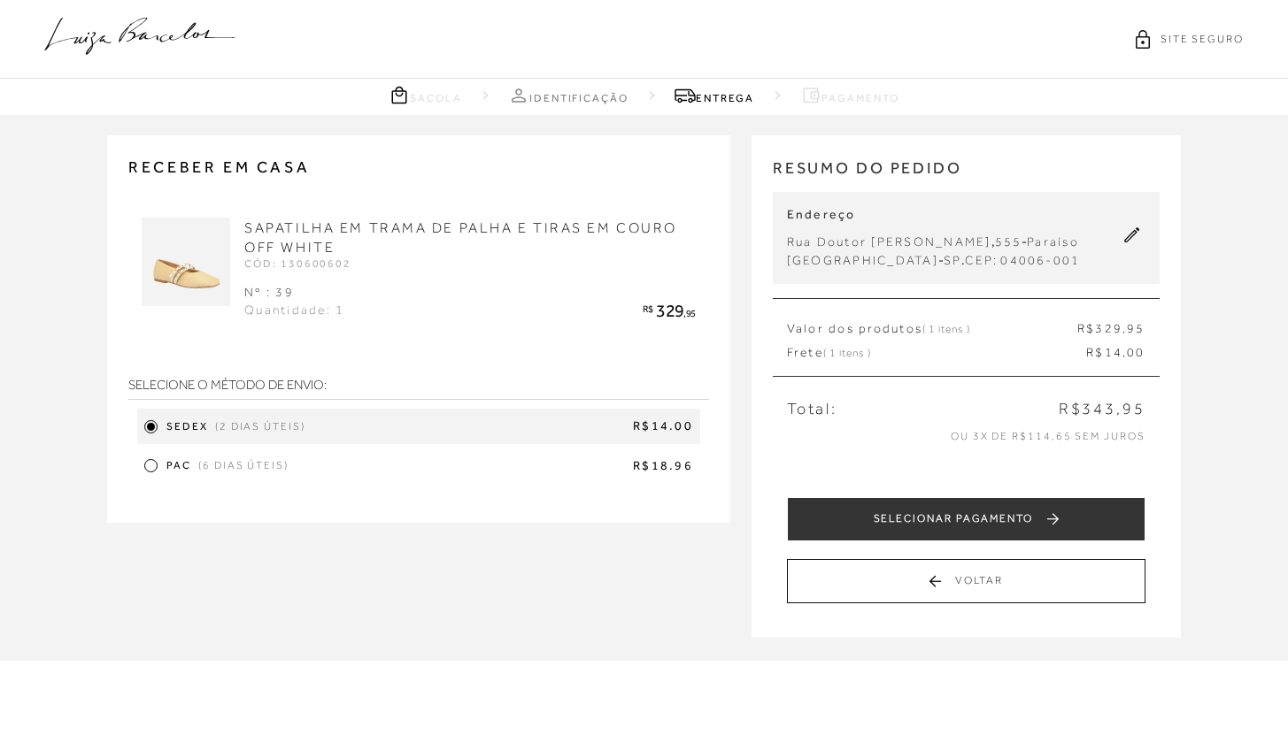
click at [141, 473] on div "PAC (6 dias úteis) R$18.96" at bounding box center [418, 466] width 563 height 27
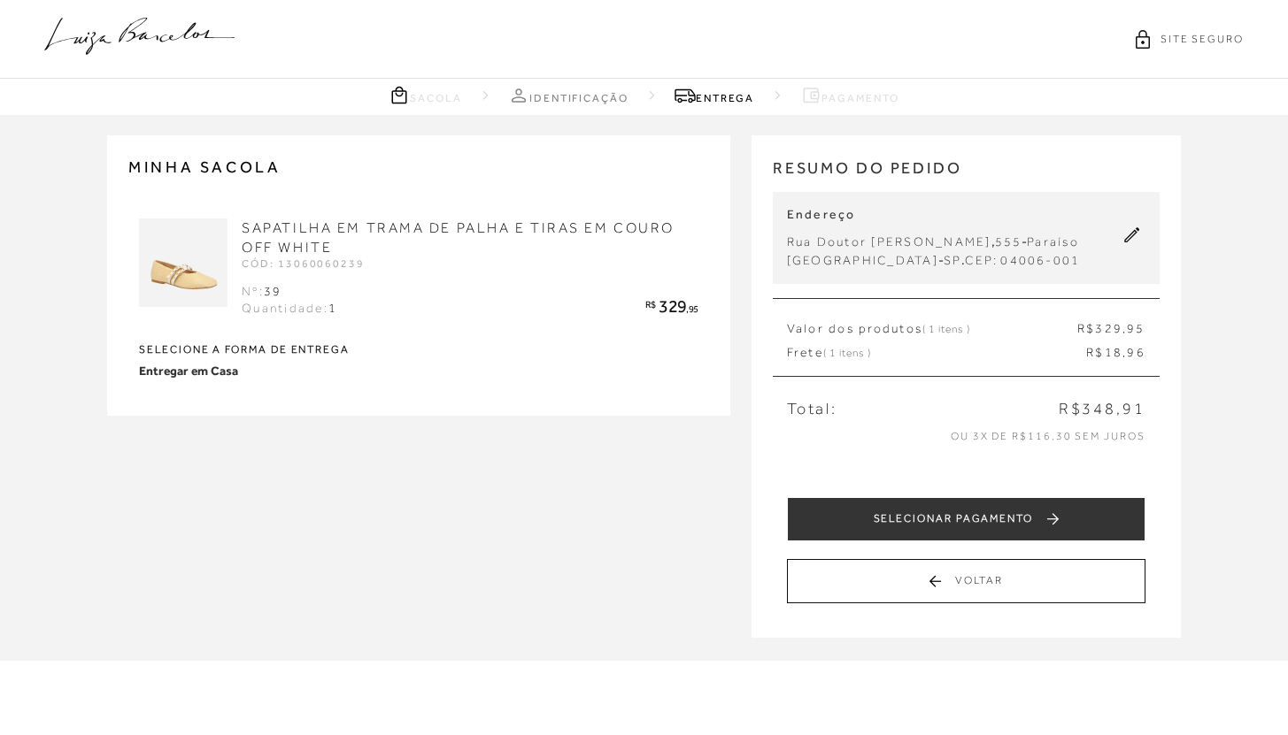
click at [1127, 233] on icon at bounding box center [1132, 235] width 16 height 16
